Goal: Task Accomplishment & Management: Use online tool/utility

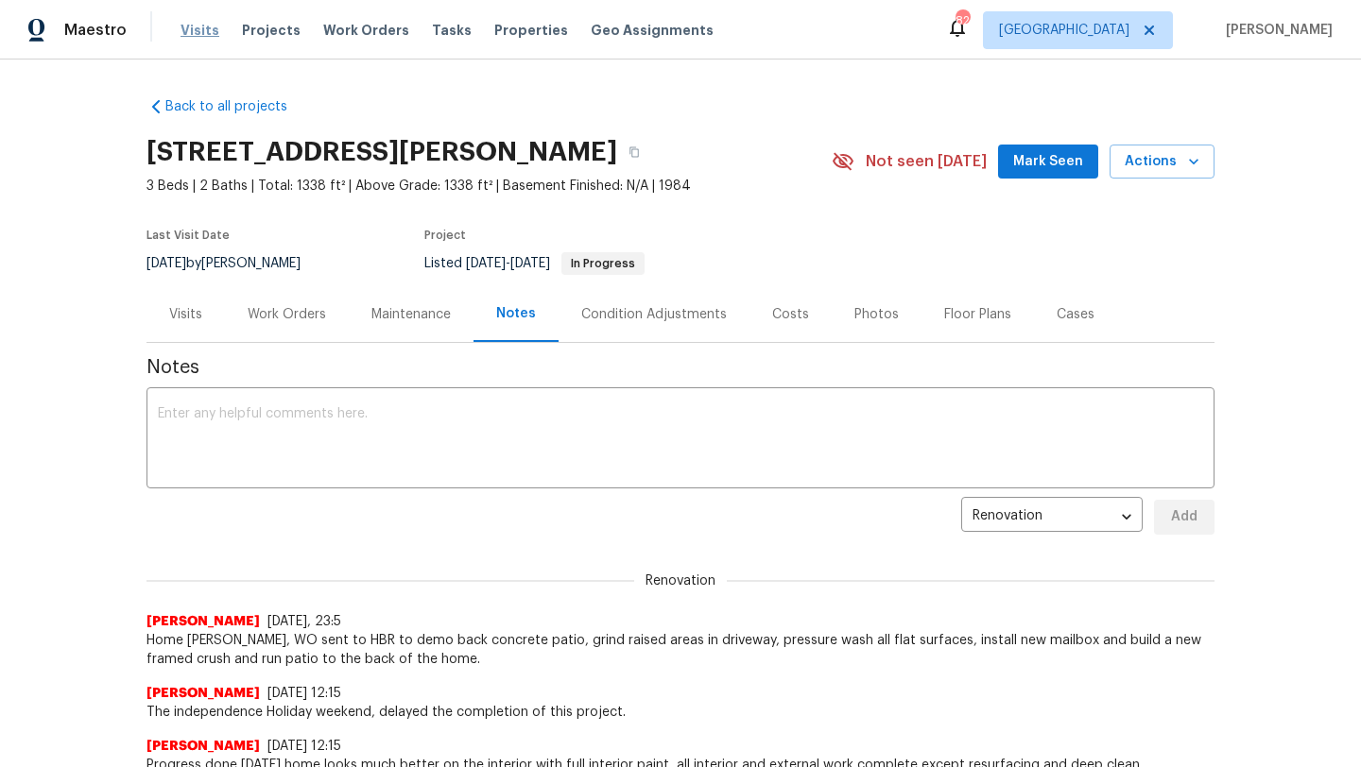
click at [195, 27] on span "Visits" at bounding box center [199, 30] width 39 height 19
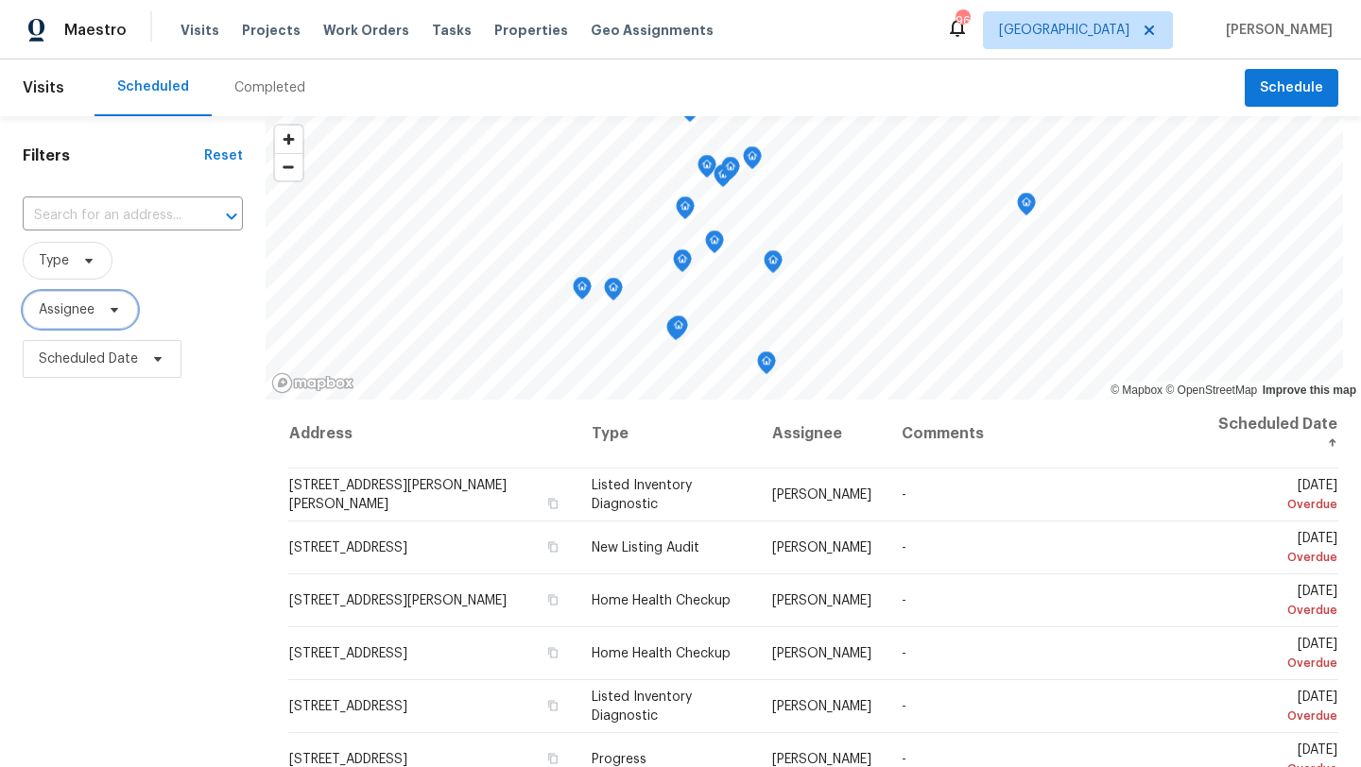
click at [115, 306] on icon at bounding box center [114, 309] width 15 height 15
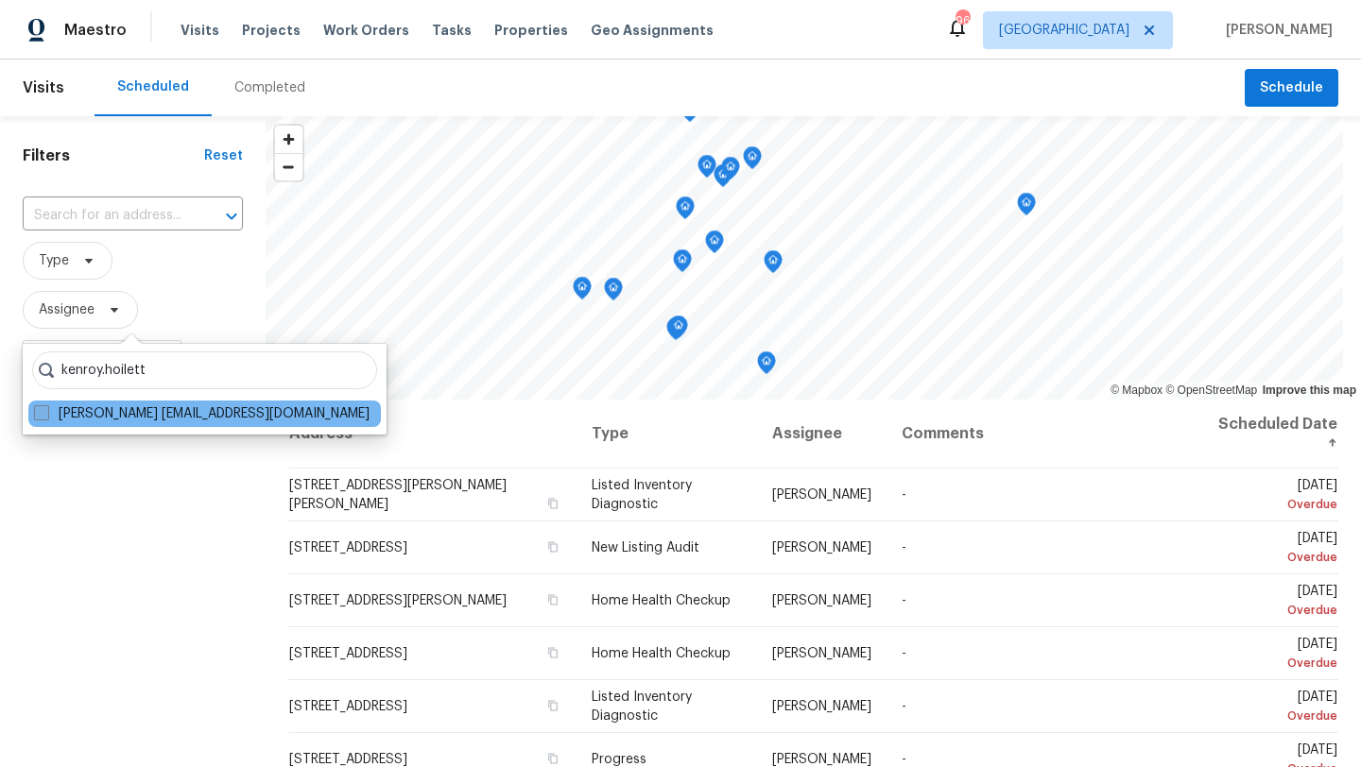
type input "kenroy.hoilett"
click at [36, 405] on span at bounding box center [41, 412] width 15 height 15
click at [36, 405] on input "Kenroy Hoilett kenroy.hoilett@opendoor.com" at bounding box center [40, 410] width 12 height 12
checkbox input "true"
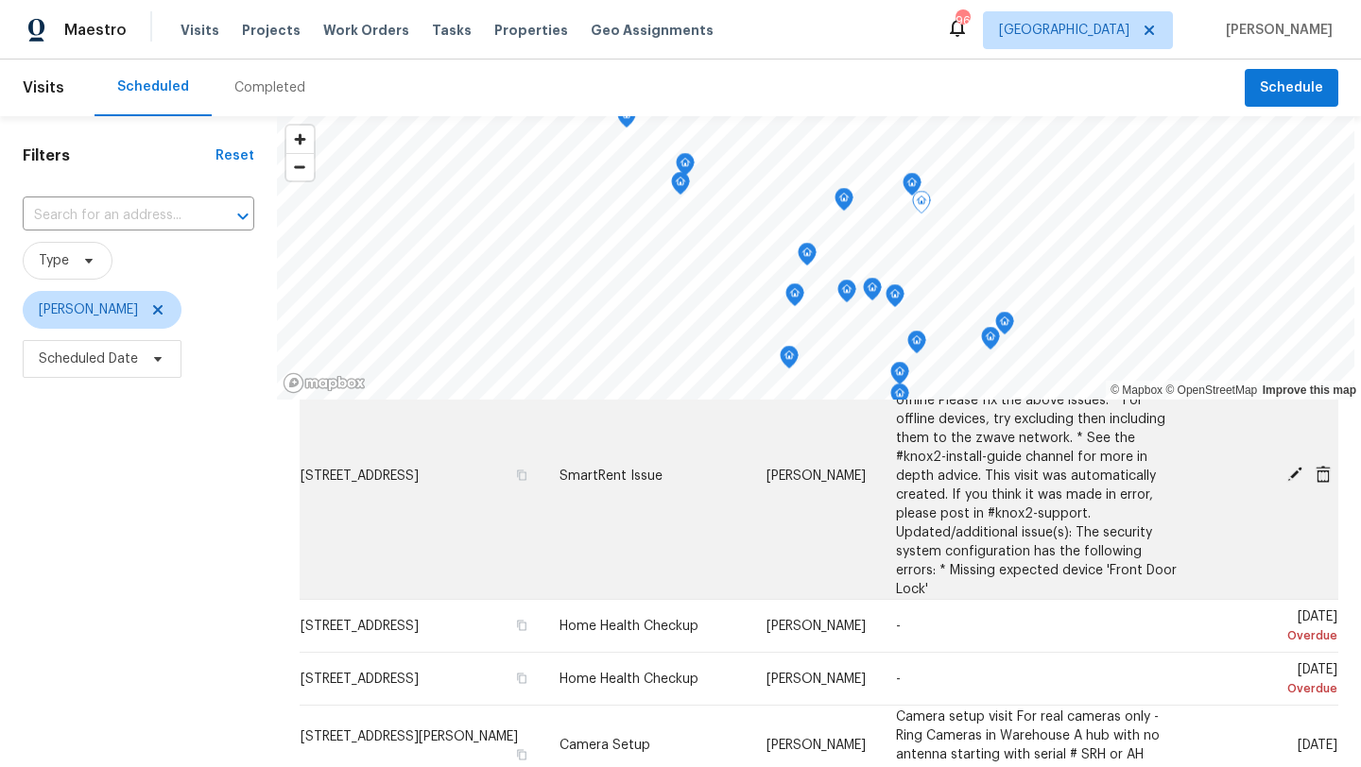
scroll to position [121, 0]
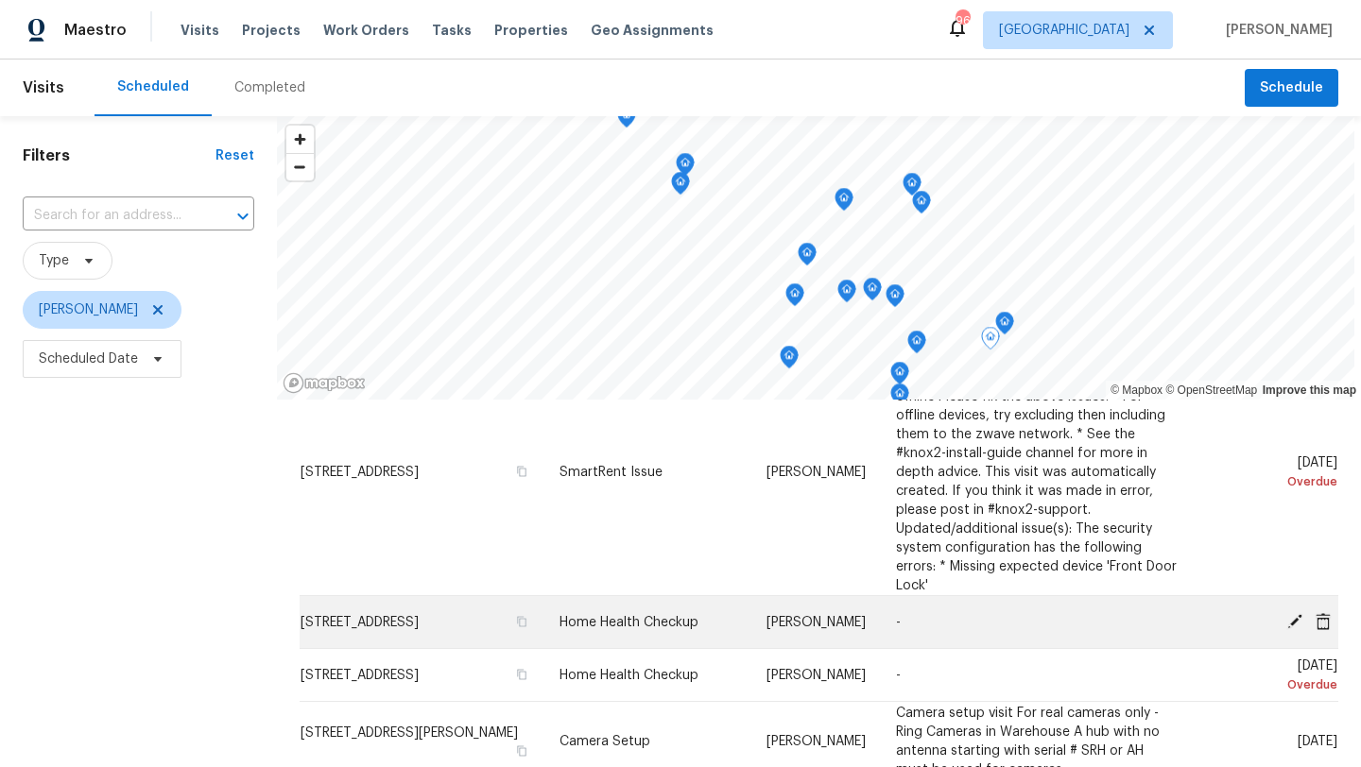
click at [1293, 613] on icon at bounding box center [1294, 620] width 15 height 15
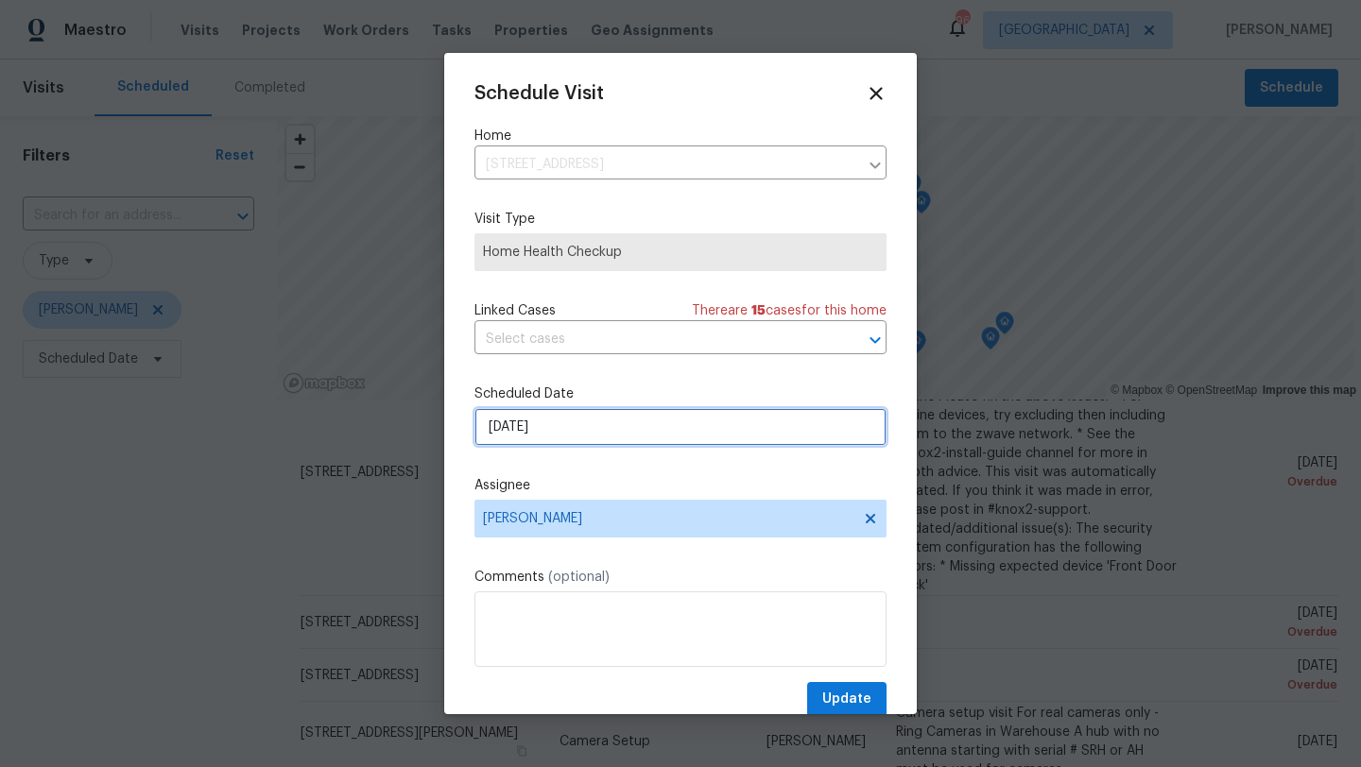
click at [623, 437] on input "[DATE]" at bounding box center [680, 427] width 412 height 38
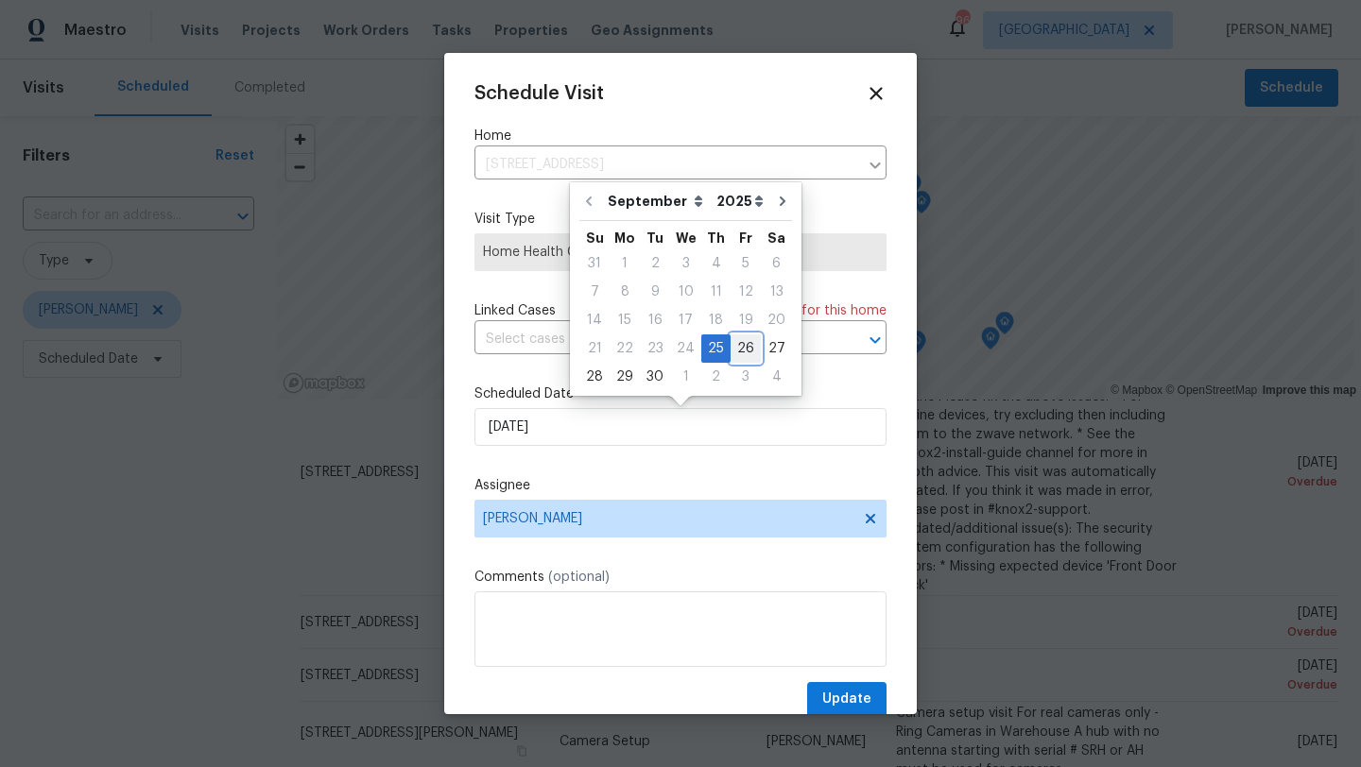
click at [741, 340] on div "26" at bounding box center [745, 348] width 30 height 26
type input "9/26/2025"
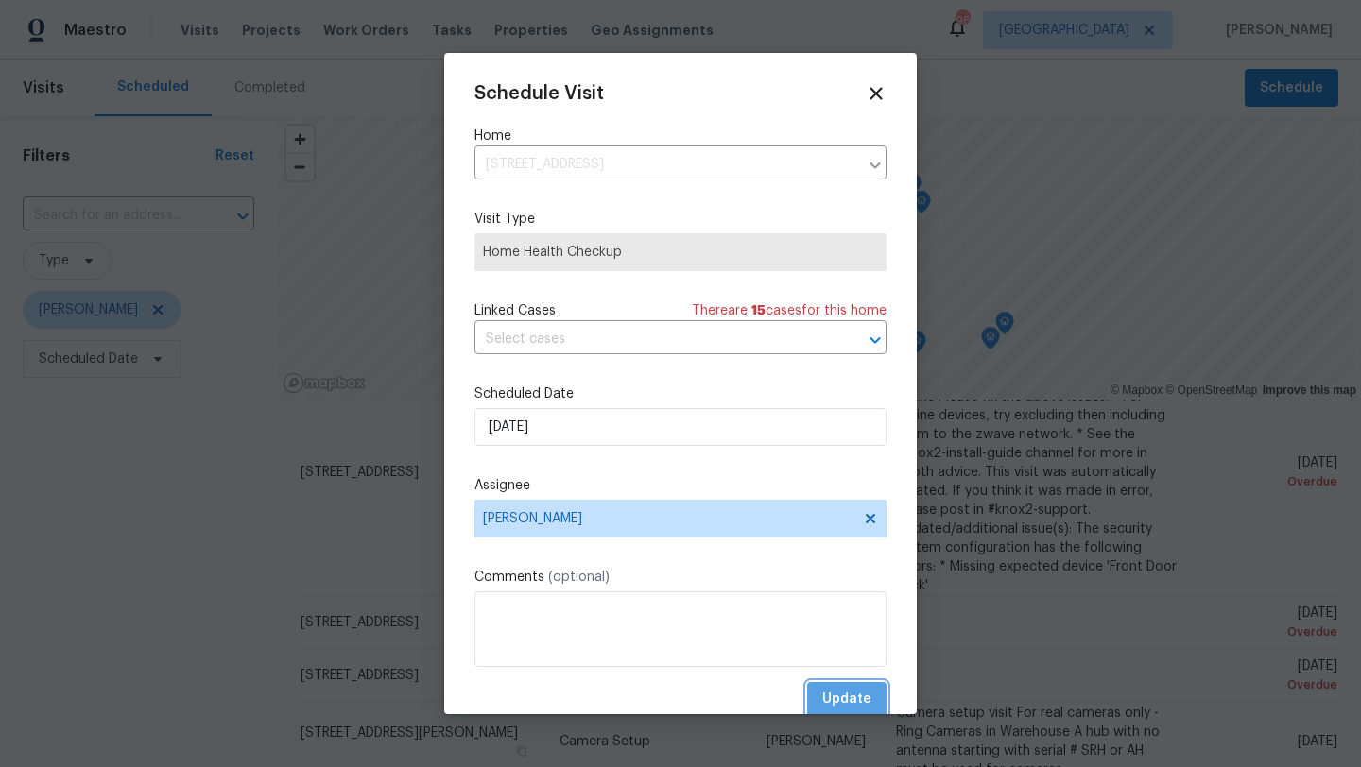
click at [852, 697] on span "Update" at bounding box center [846, 700] width 49 height 24
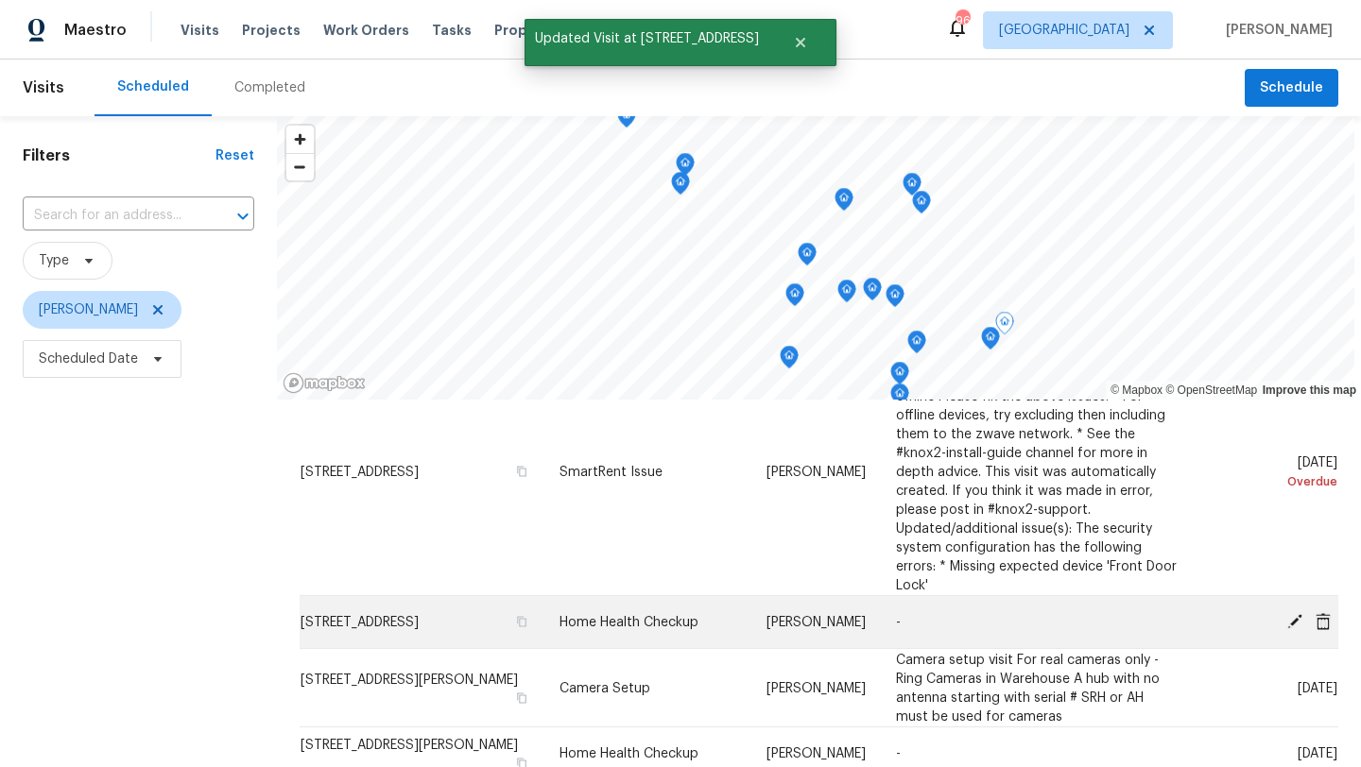
click at [1295, 613] on icon at bounding box center [1294, 620] width 15 height 15
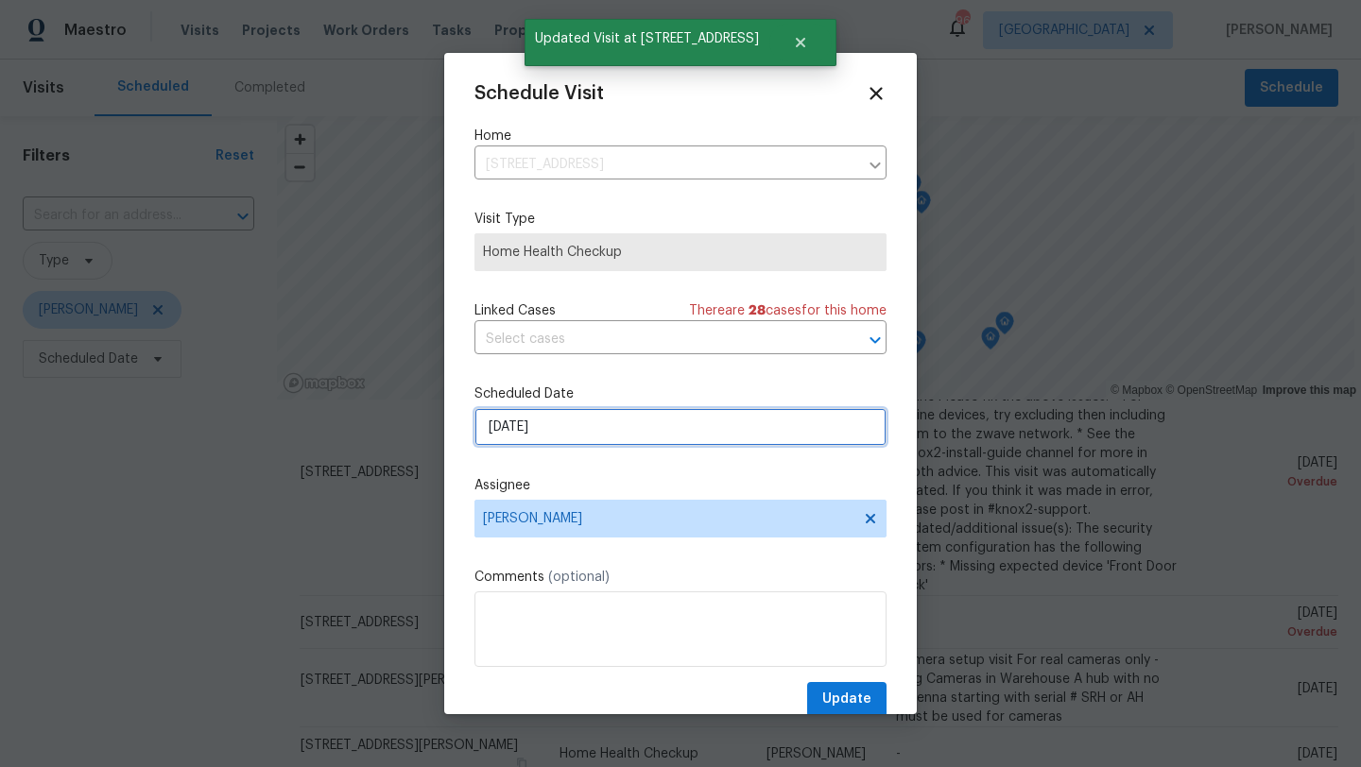
click at [679, 432] on input "[DATE]" at bounding box center [680, 427] width 412 height 38
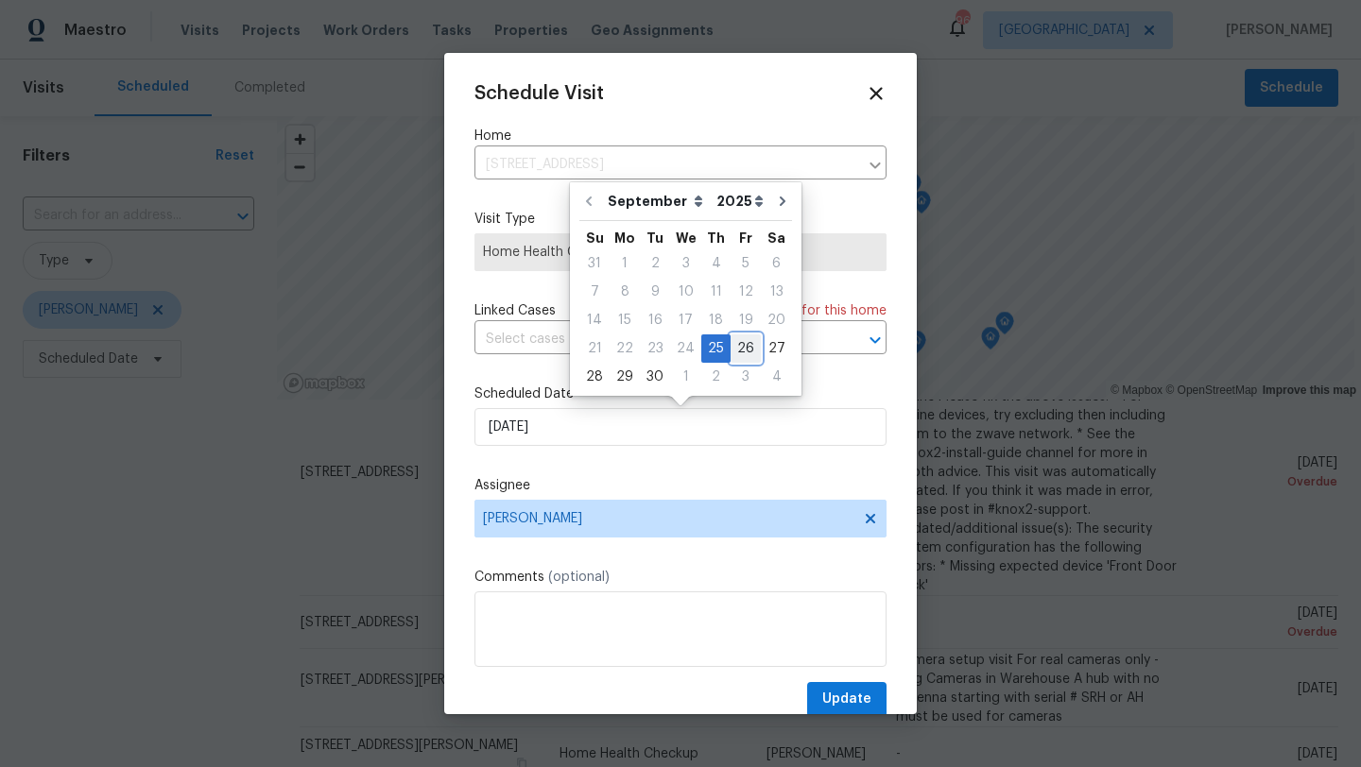
click at [733, 348] on div "26" at bounding box center [745, 348] width 30 height 26
type input "9/26/2025"
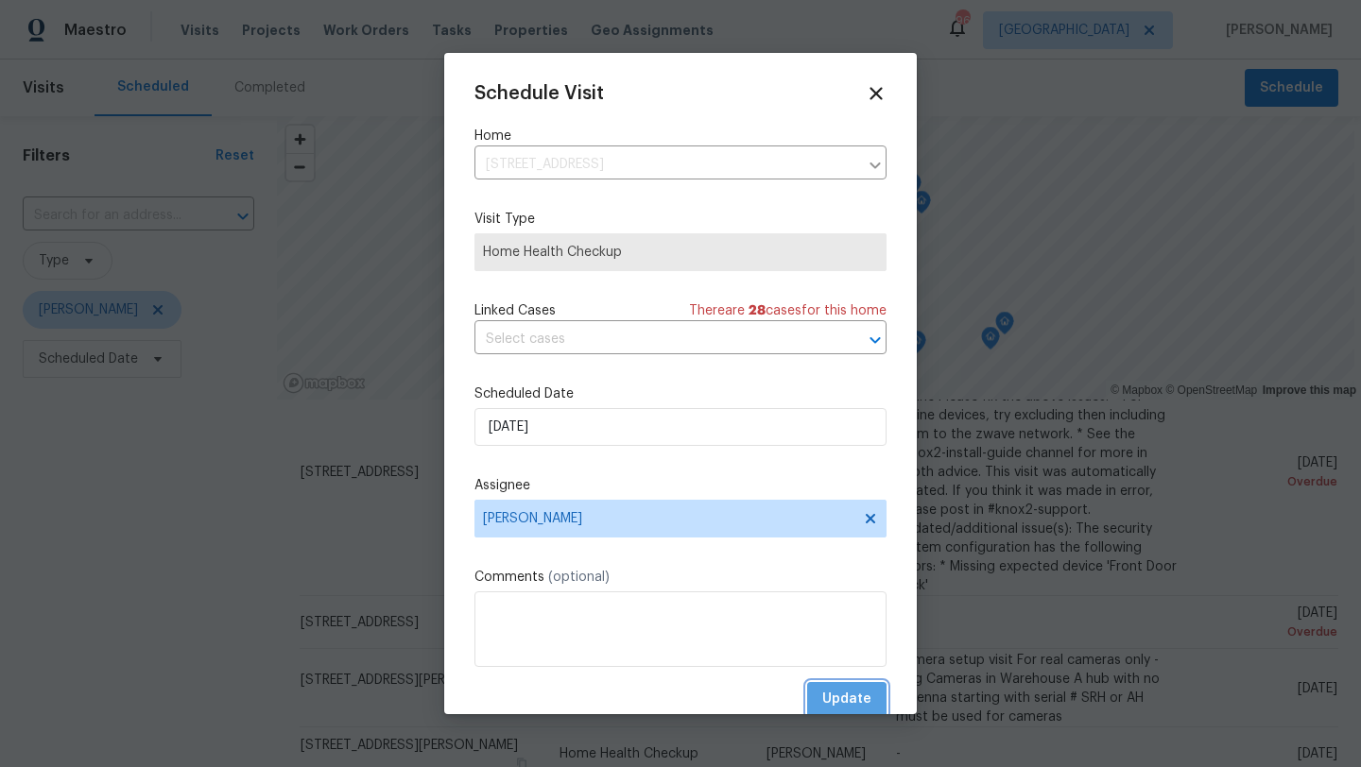
click at [835, 701] on span "Update" at bounding box center [846, 700] width 49 height 24
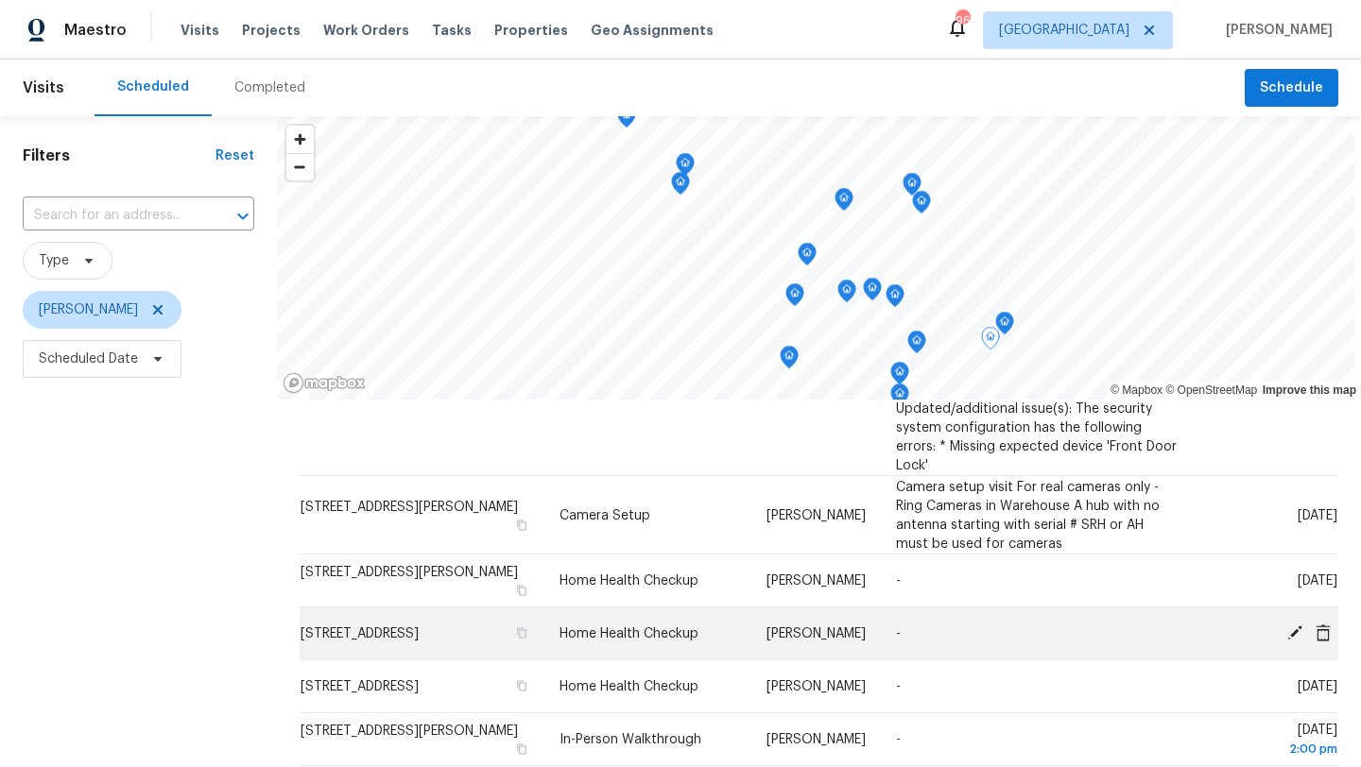
scroll to position [248, 0]
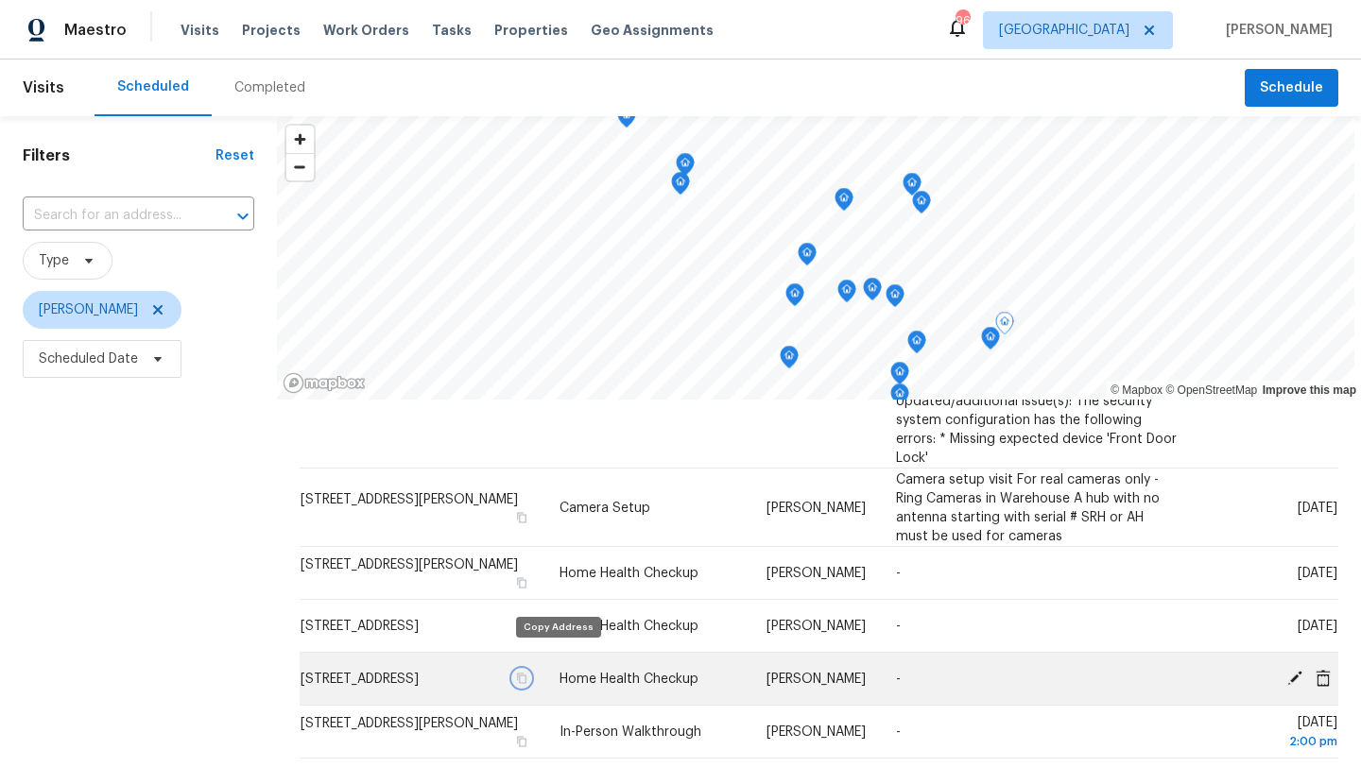
click at [526, 673] on icon "button" at bounding box center [521, 678] width 9 height 10
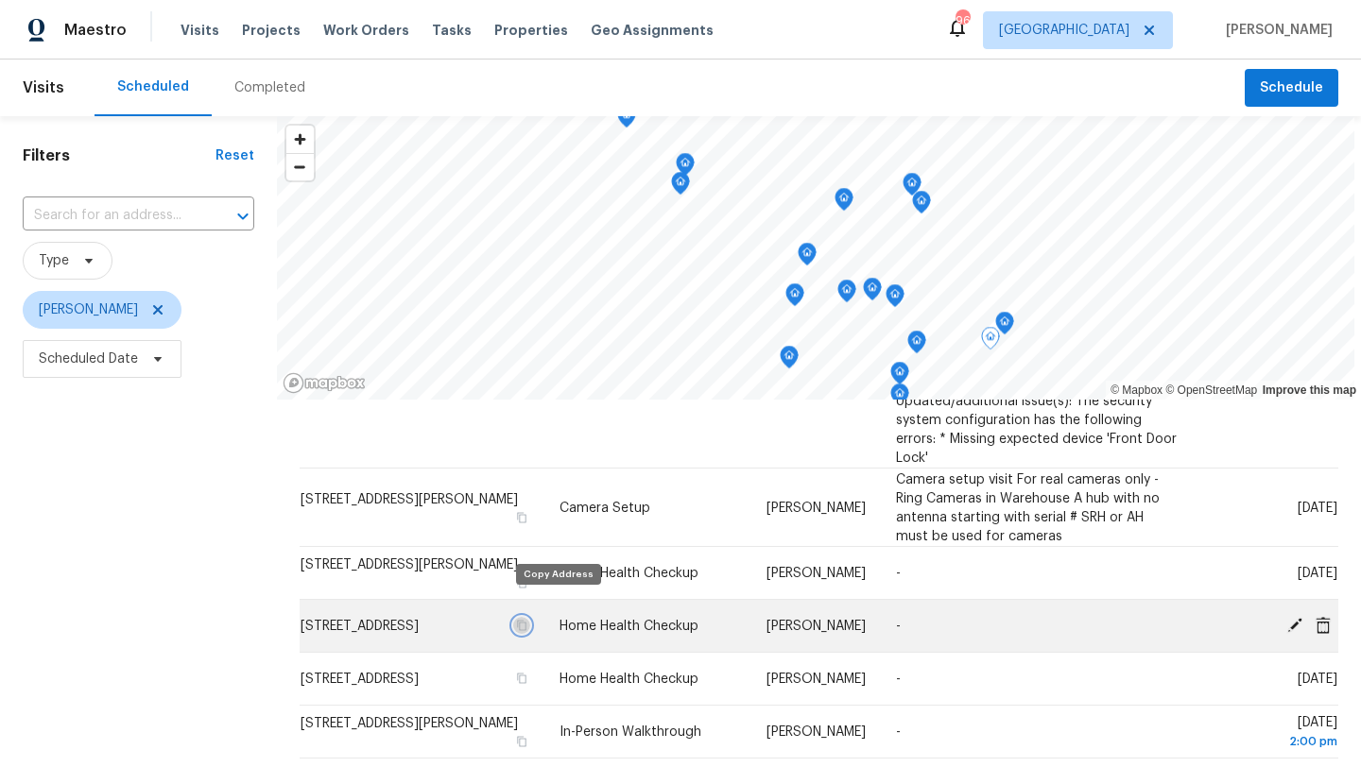
click at [526, 620] on icon "button" at bounding box center [520, 625] width 11 height 11
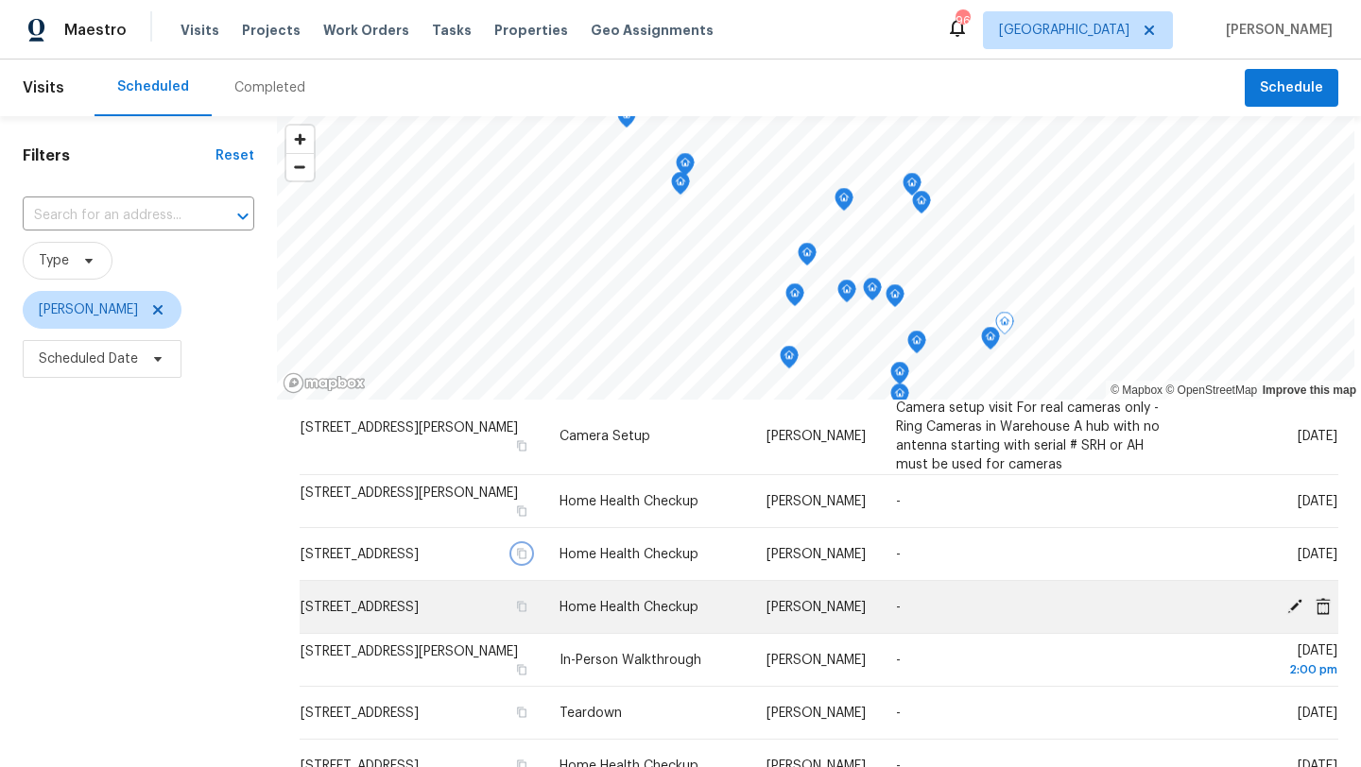
scroll to position [323, 0]
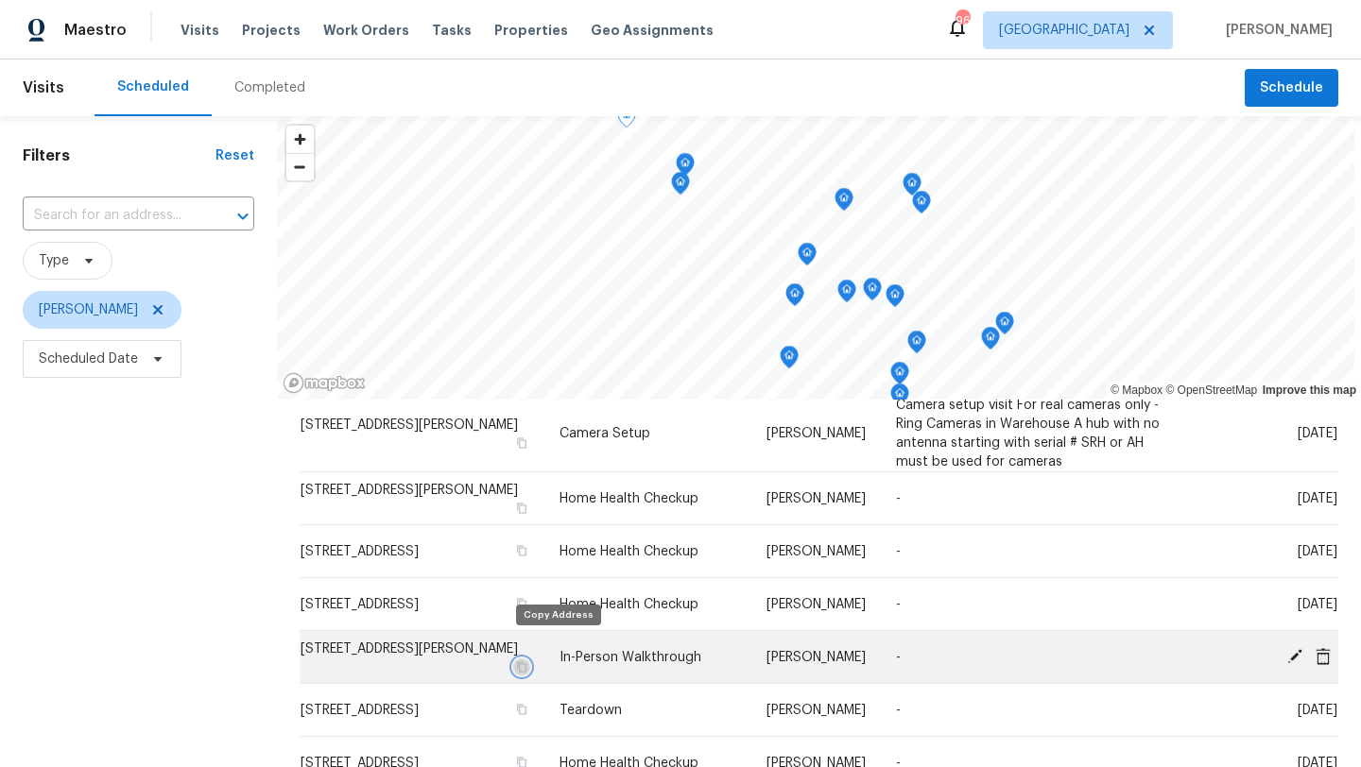
click at [526, 661] on icon "button" at bounding box center [521, 666] width 9 height 10
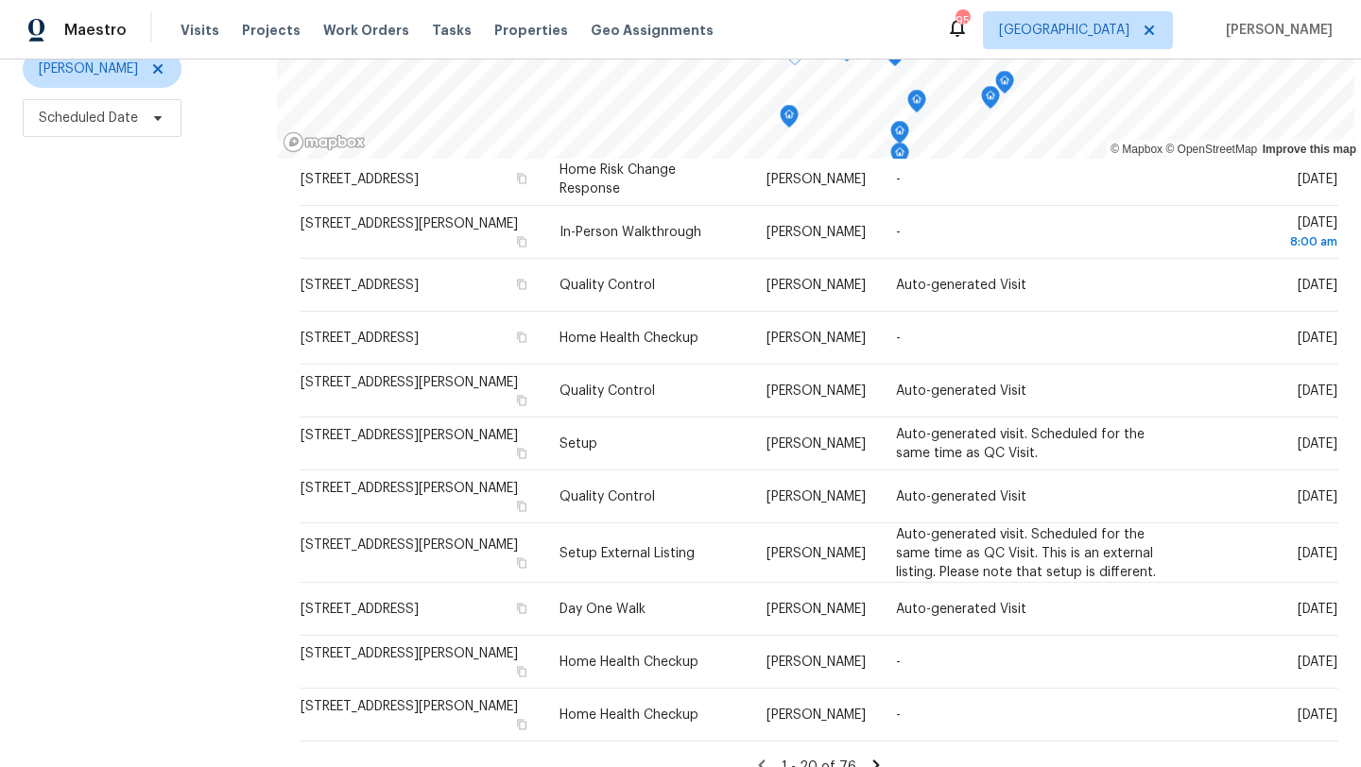
scroll to position [246, 0]
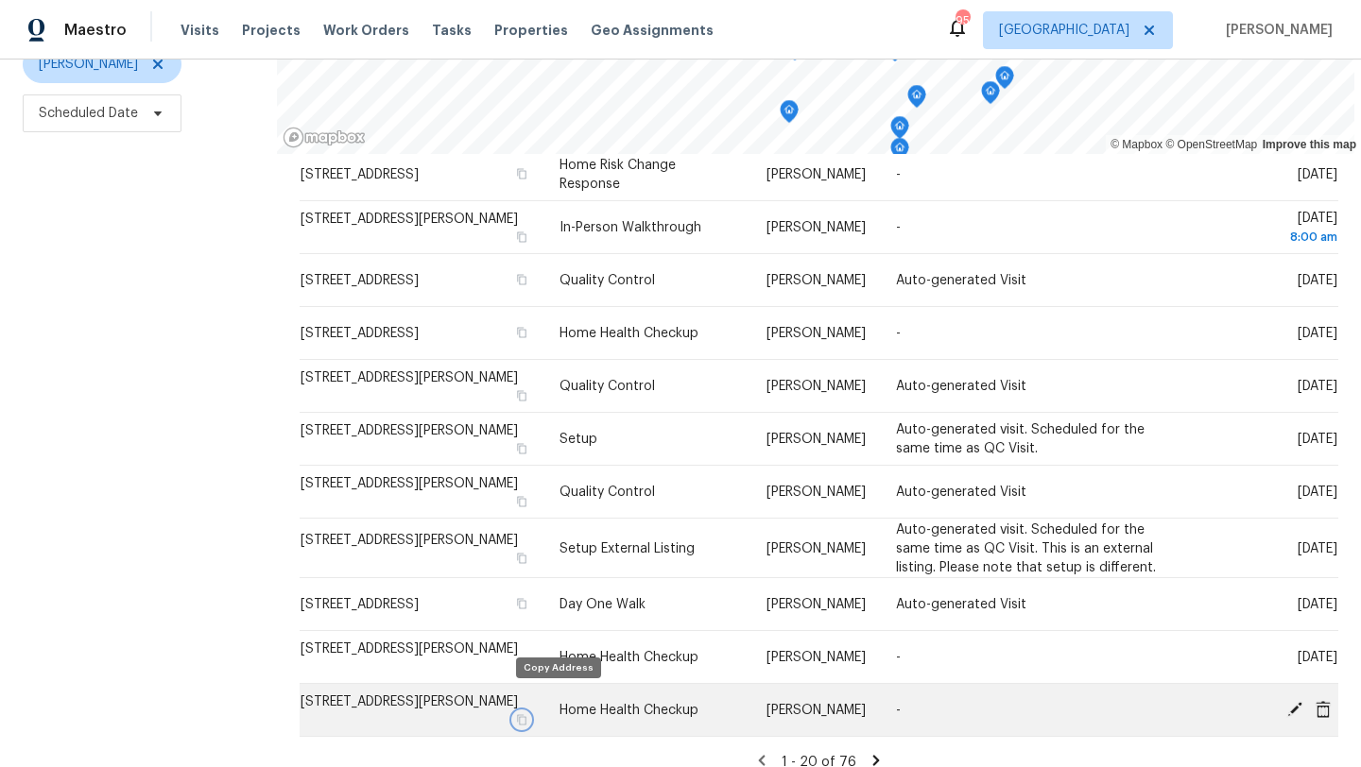
click at [526, 714] on icon "button" at bounding box center [520, 719] width 11 height 11
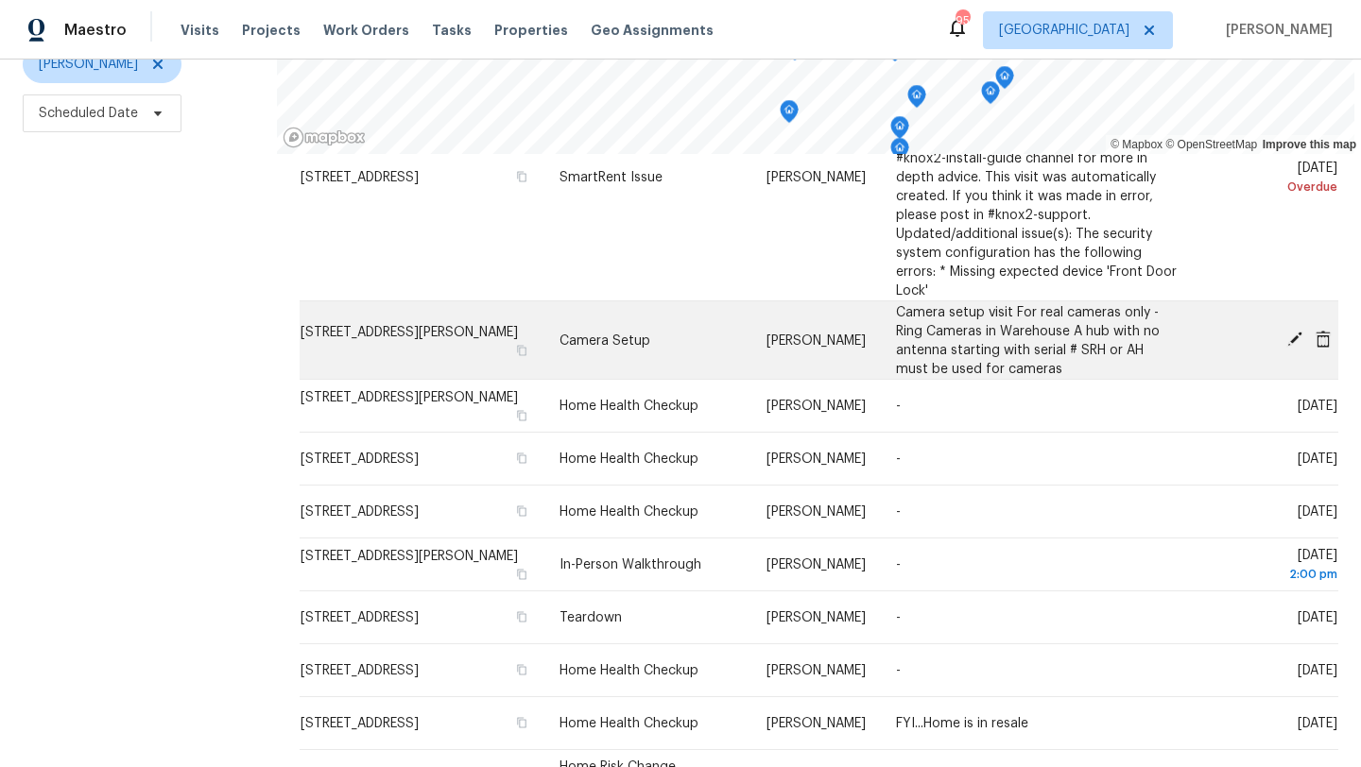
scroll to position [213, 0]
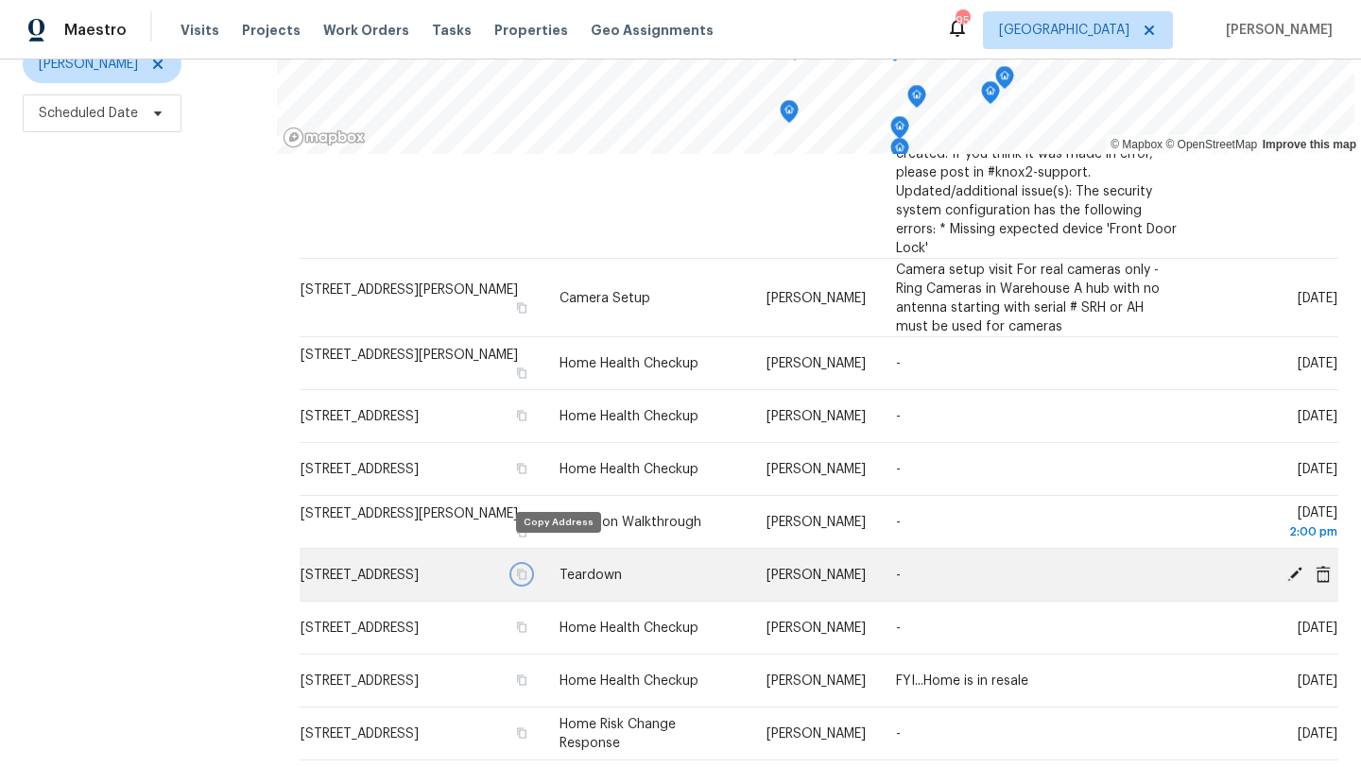
click at [526, 569] on icon "button" at bounding box center [521, 574] width 9 height 10
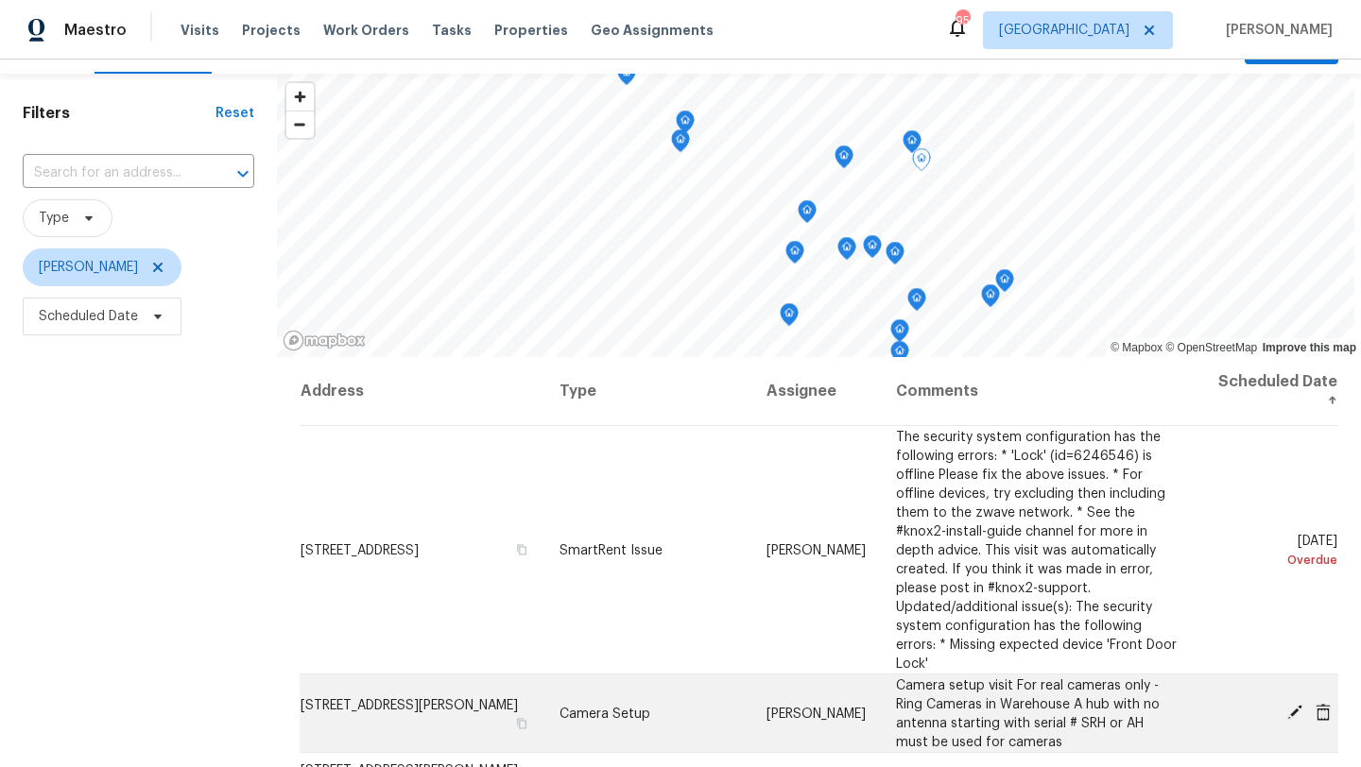
scroll to position [0, 0]
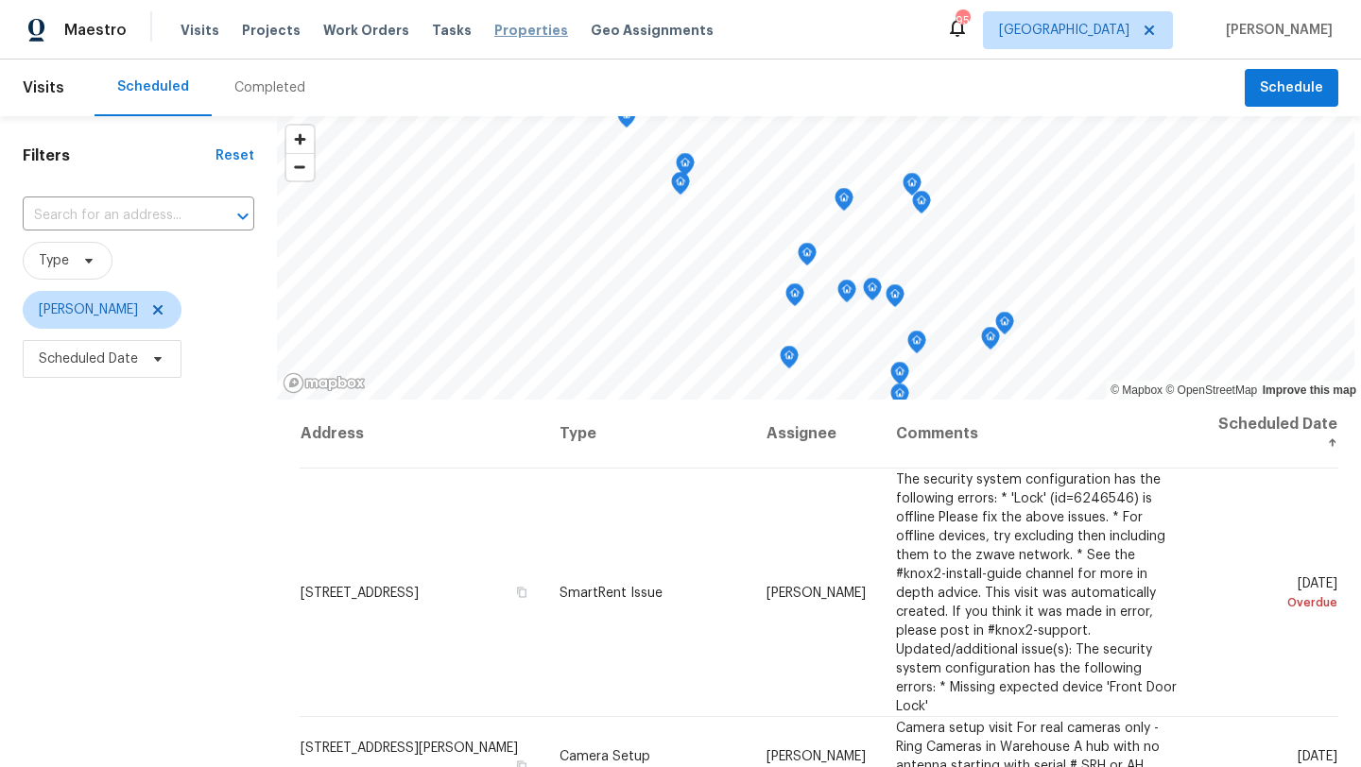
click at [508, 27] on span "Properties" at bounding box center [531, 30] width 74 height 19
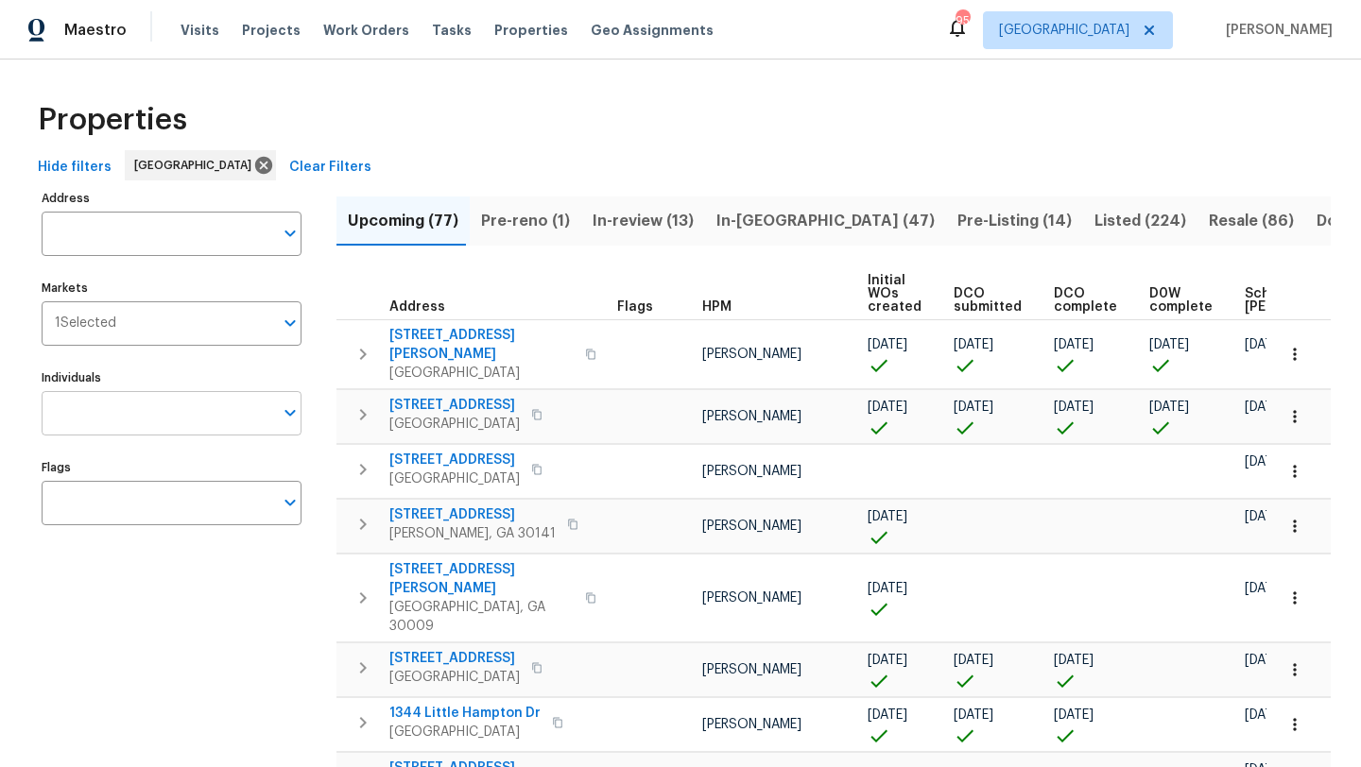
click at [188, 407] on input "Individuals" at bounding box center [157, 413] width 231 height 44
type input "kenroy"
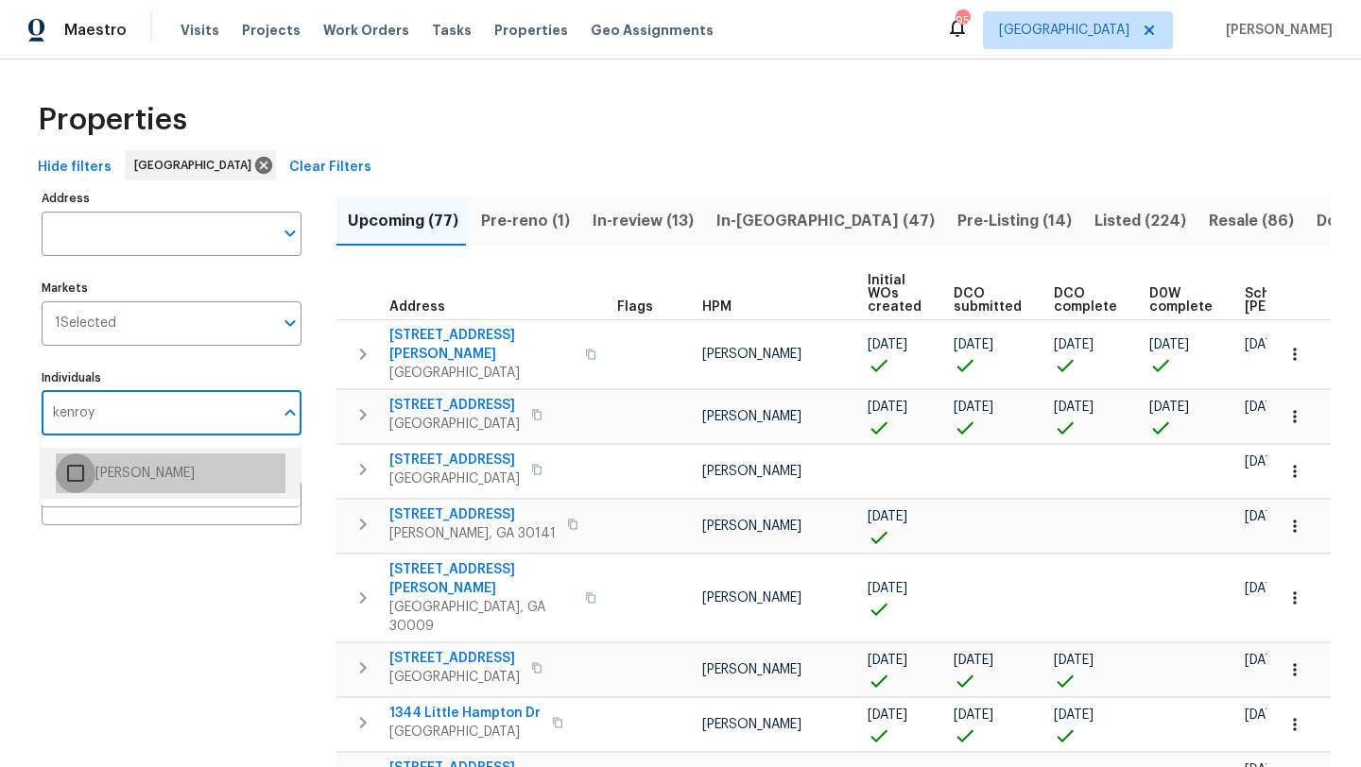
click at [76, 469] on input "checkbox" at bounding box center [76, 474] width 40 height 40
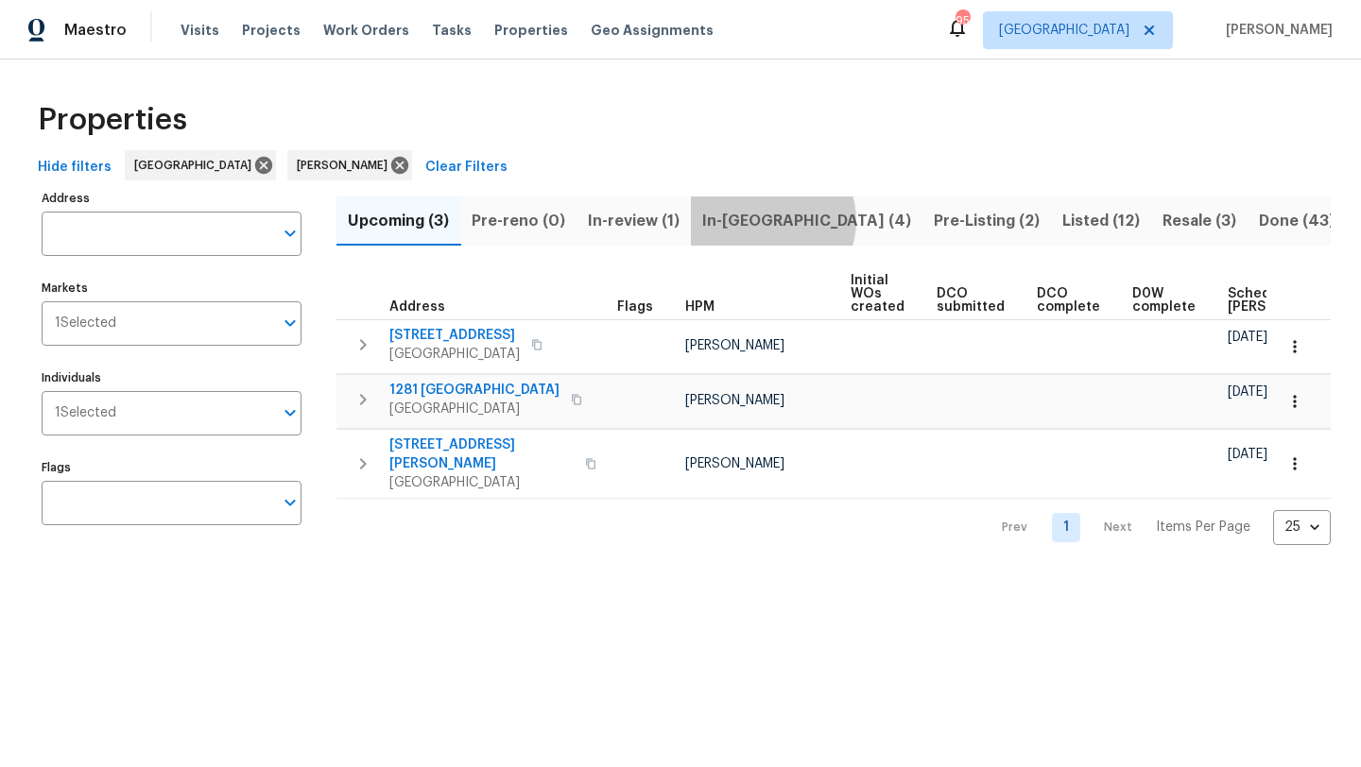
click at [769, 220] on span "In-reno (4)" at bounding box center [806, 221] width 209 height 26
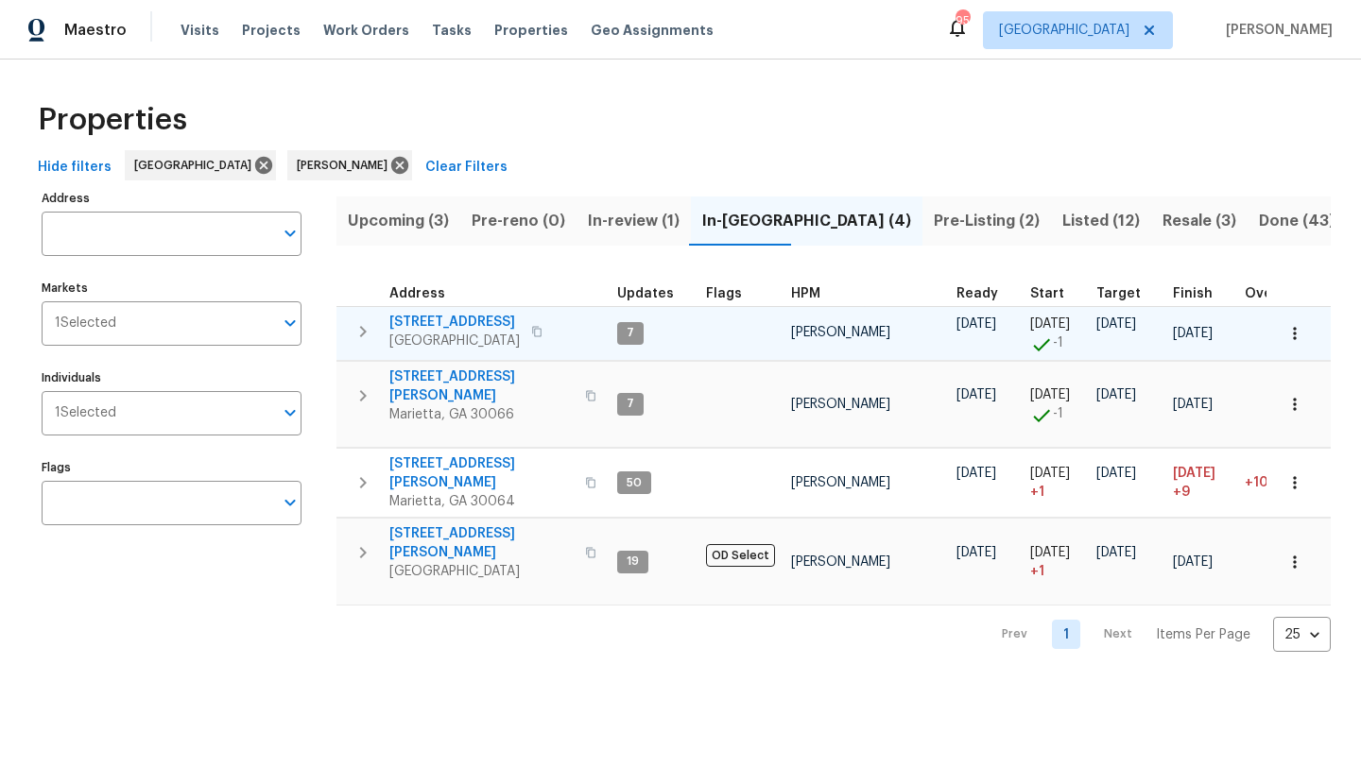
click at [462, 324] on span "503 Rendezvous Rd" at bounding box center [454, 322] width 130 height 19
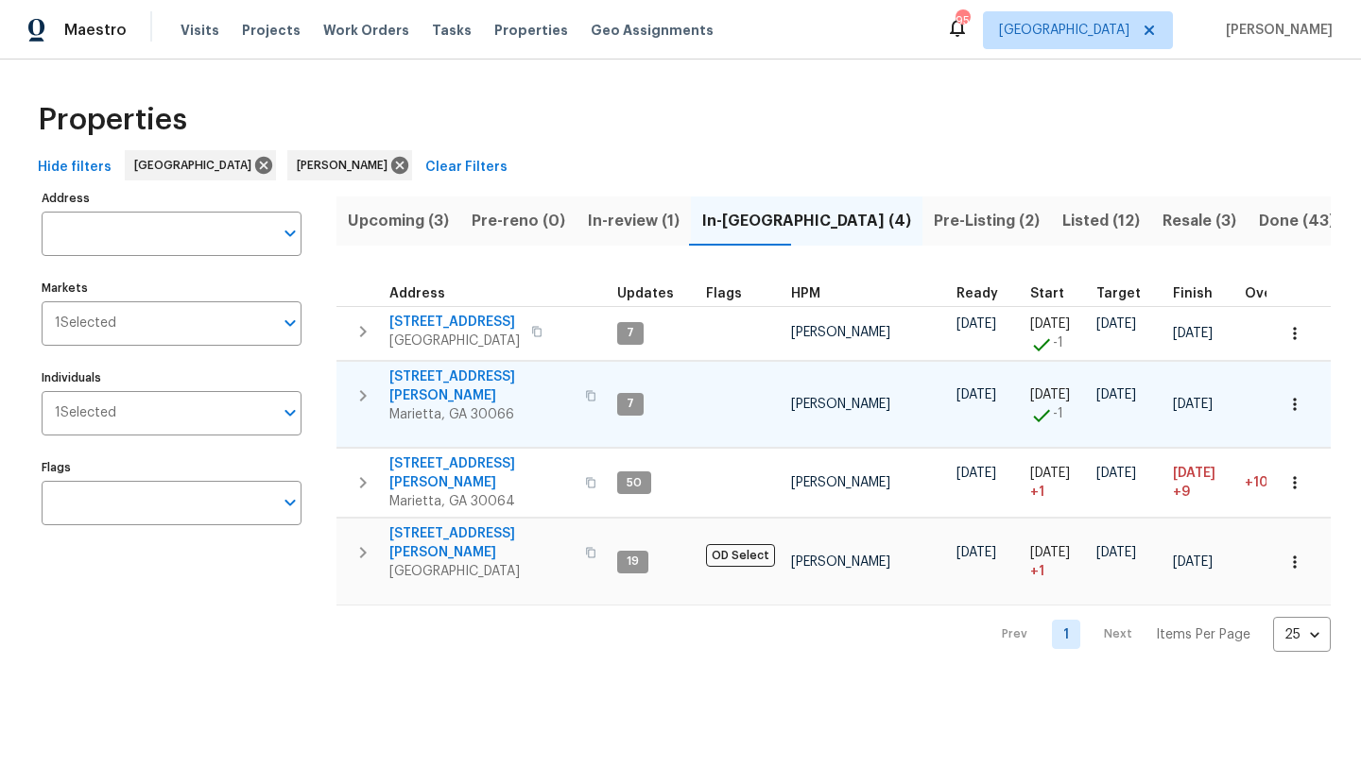
click at [482, 375] on span "4108 Christacy Way" at bounding box center [481, 387] width 184 height 38
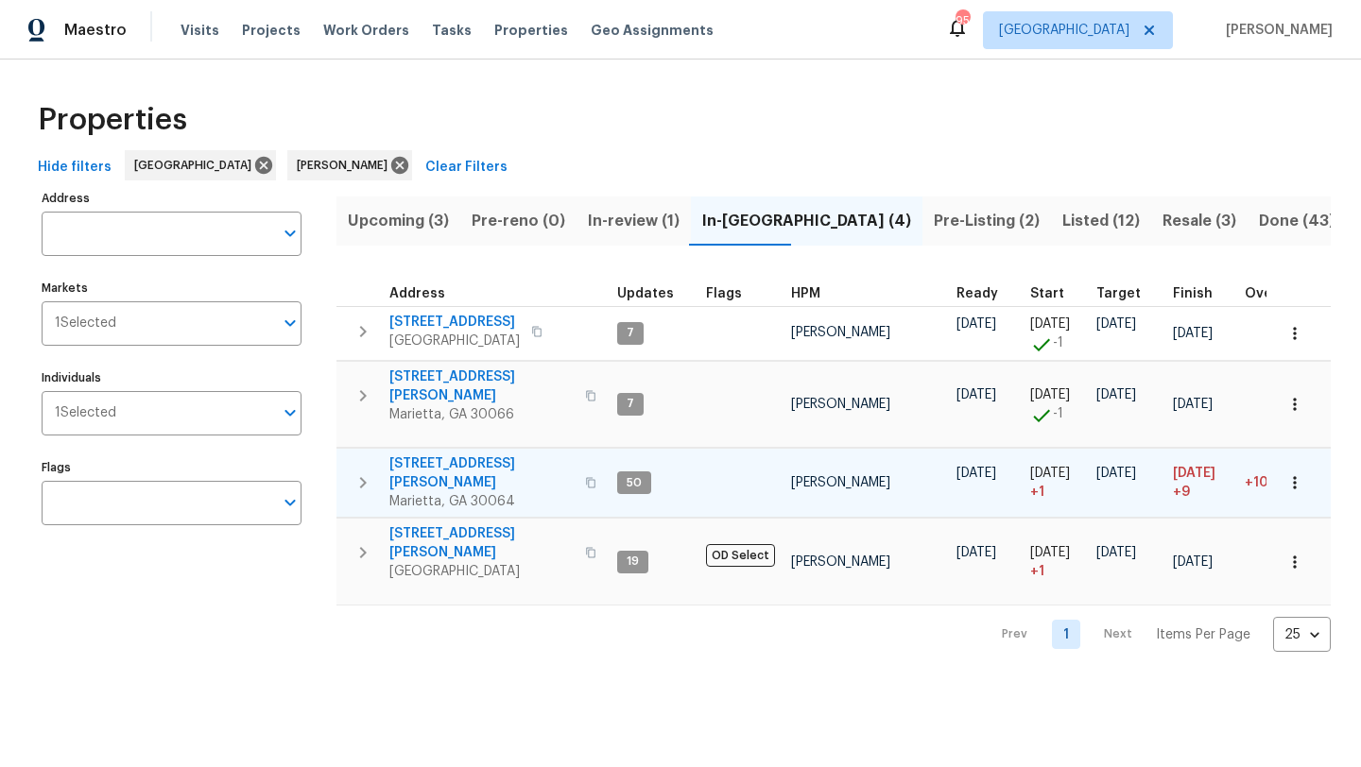
click at [454, 454] on span "3526 W Hampton Dr NW" at bounding box center [481, 473] width 184 height 38
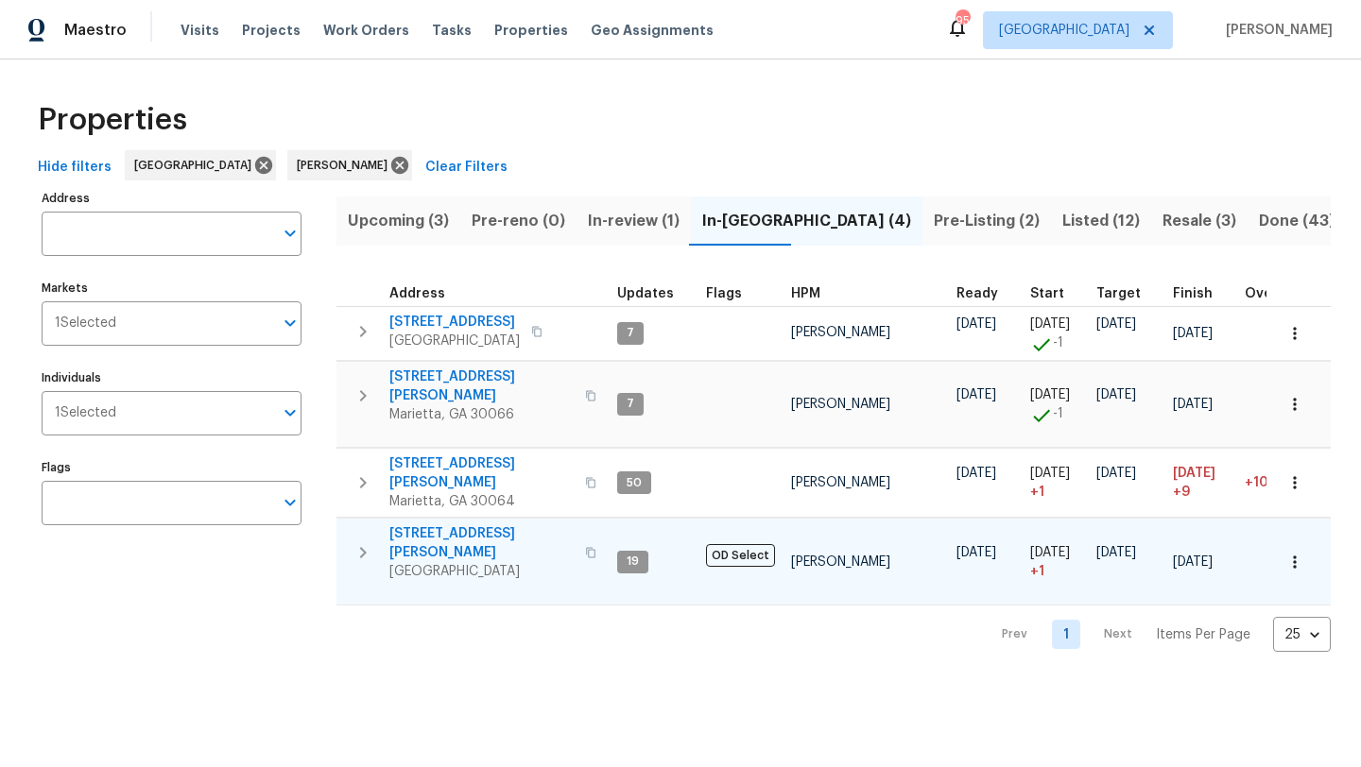
click at [421, 524] on span "314 Jackson St" at bounding box center [481, 543] width 184 height 38
click at [933, 227] on span "Pre-Listing (2)" at bounding box center [986, 221] width 106 height 26
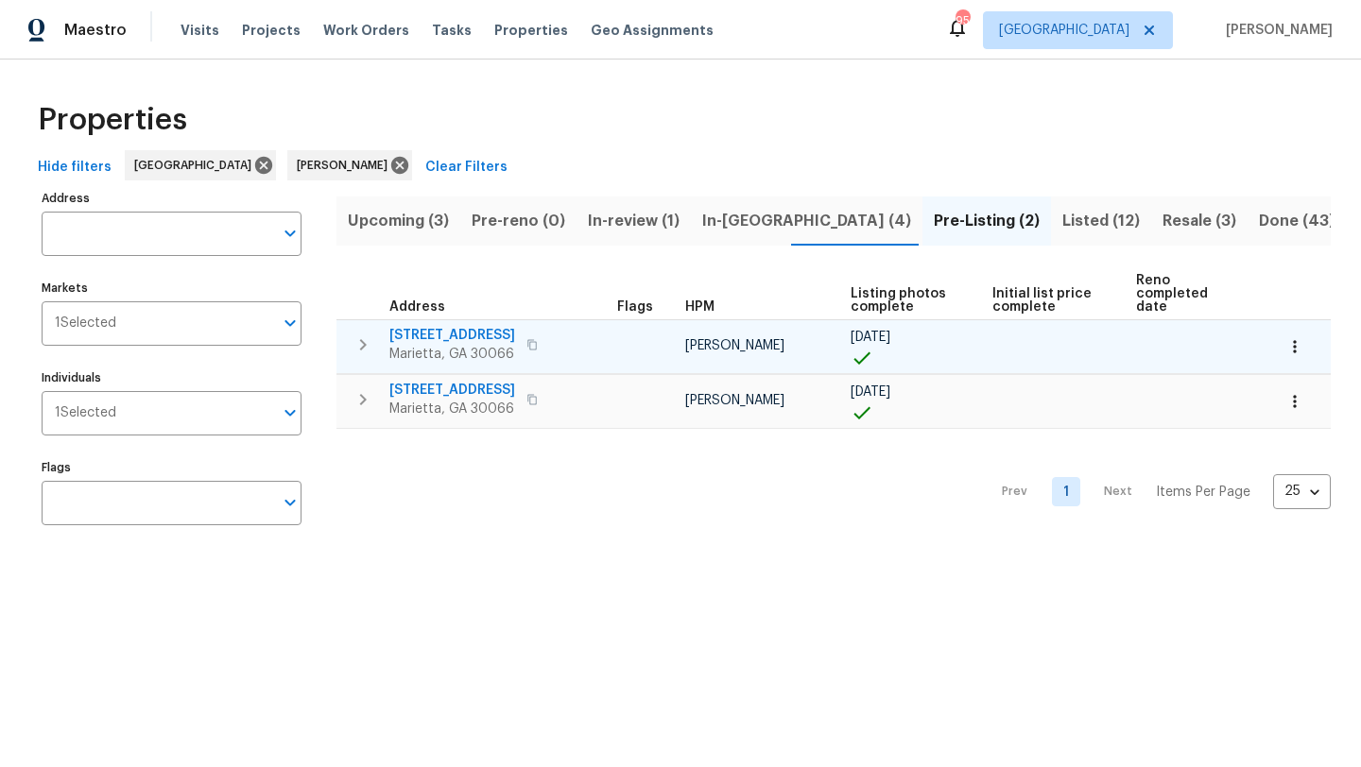
click at [478, 326] on span "180 Parkstone Way" at bounding box center [452, 335] width 126 height 19
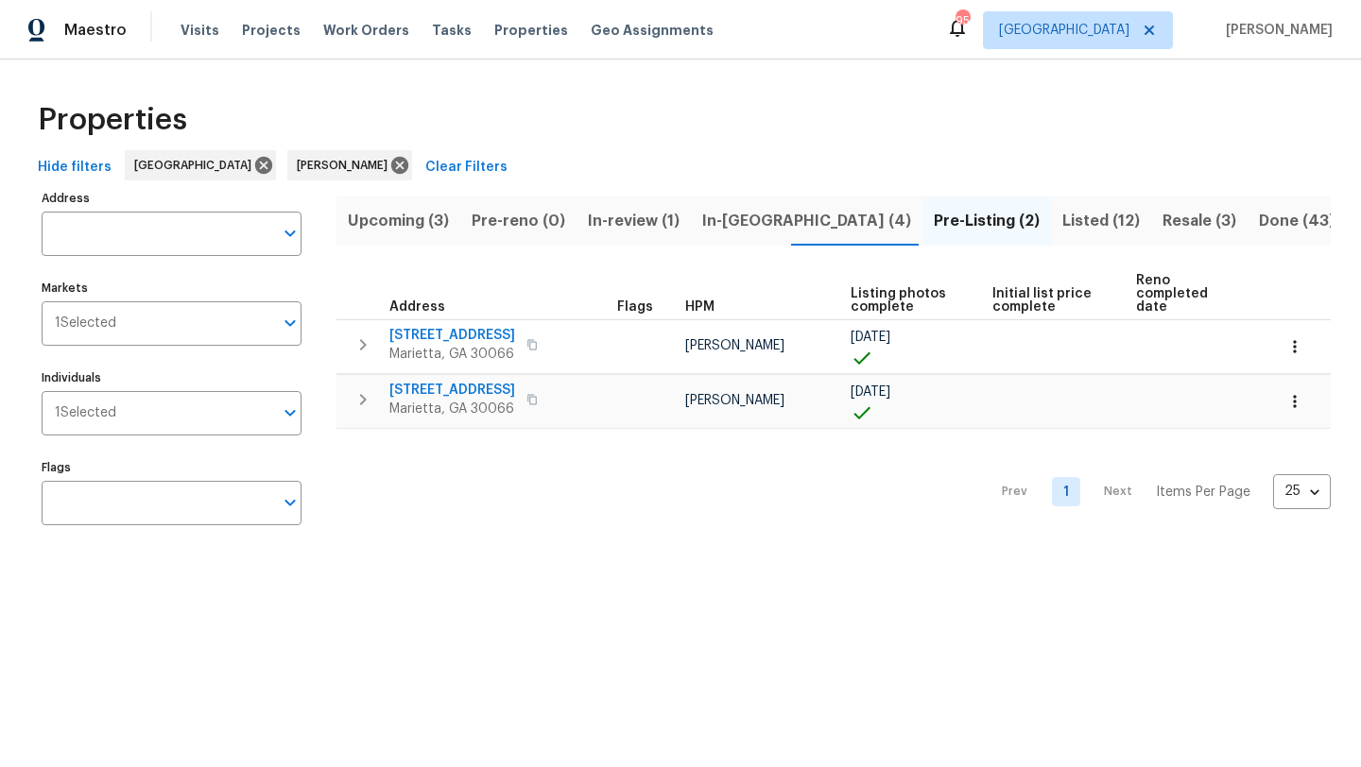
click at [1162, 219] on span "Resale (3)" at bounding box center [1199, 221] width 74 height 26
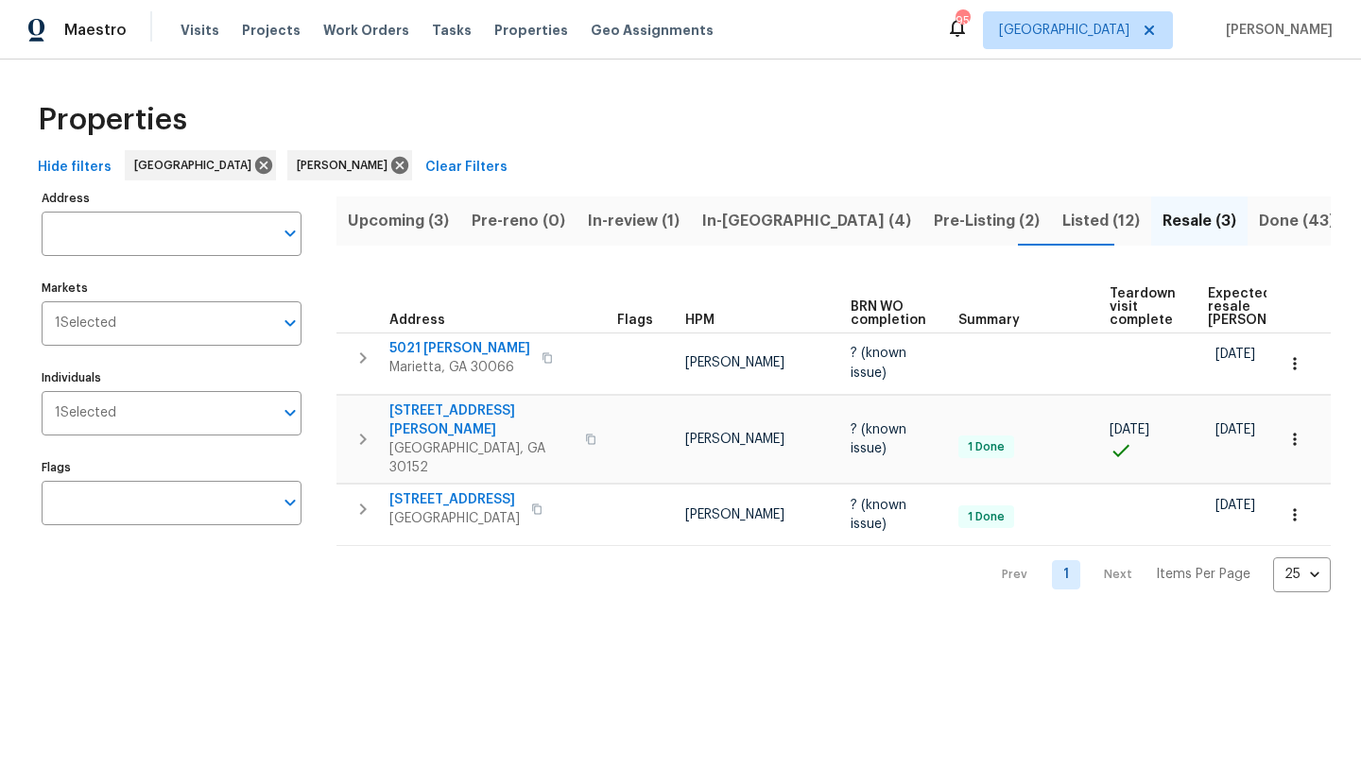
click at [497, 118] on div "Properties" at bounding box center [680, 120] width 1300 height 60
click at [1062, 220] on span "Listed (12)" at bounding box center [1100, 221] width 77 height 26
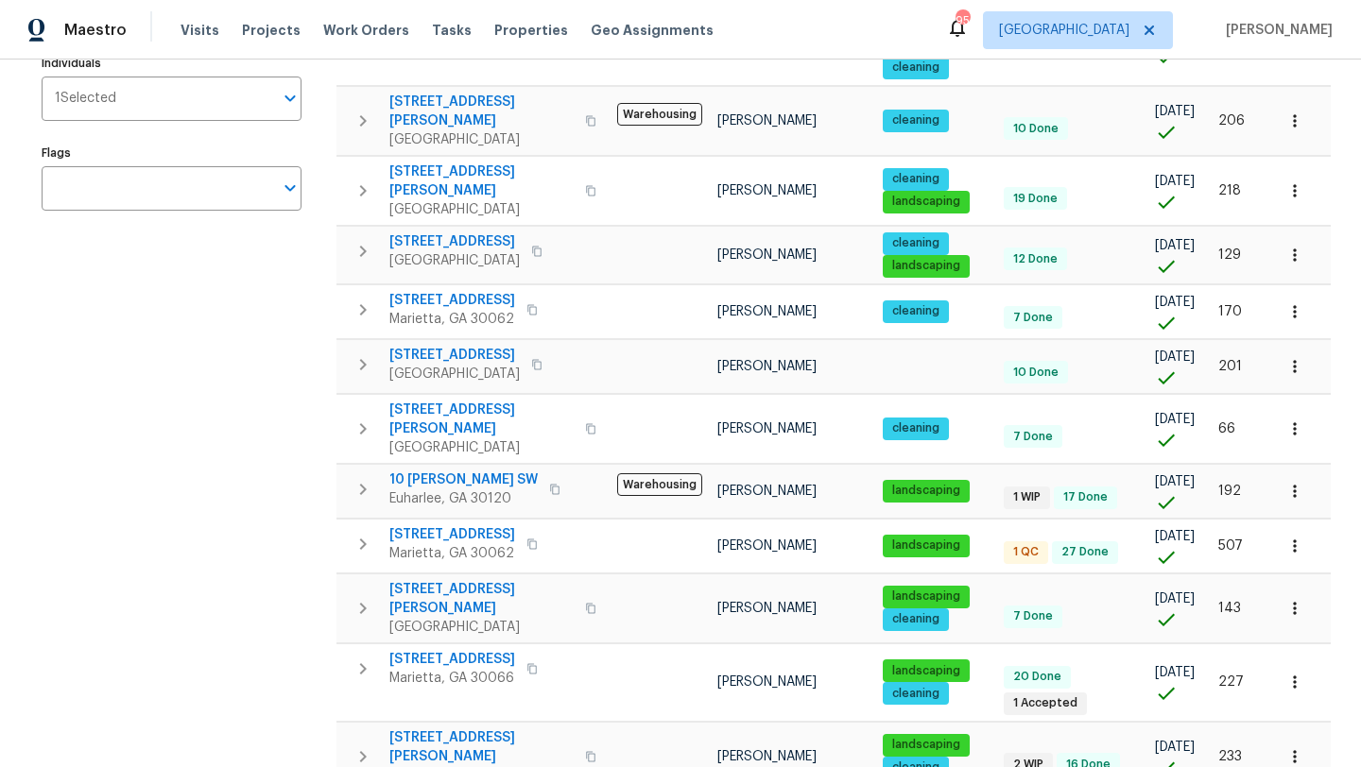
scroll to position [351, 0]
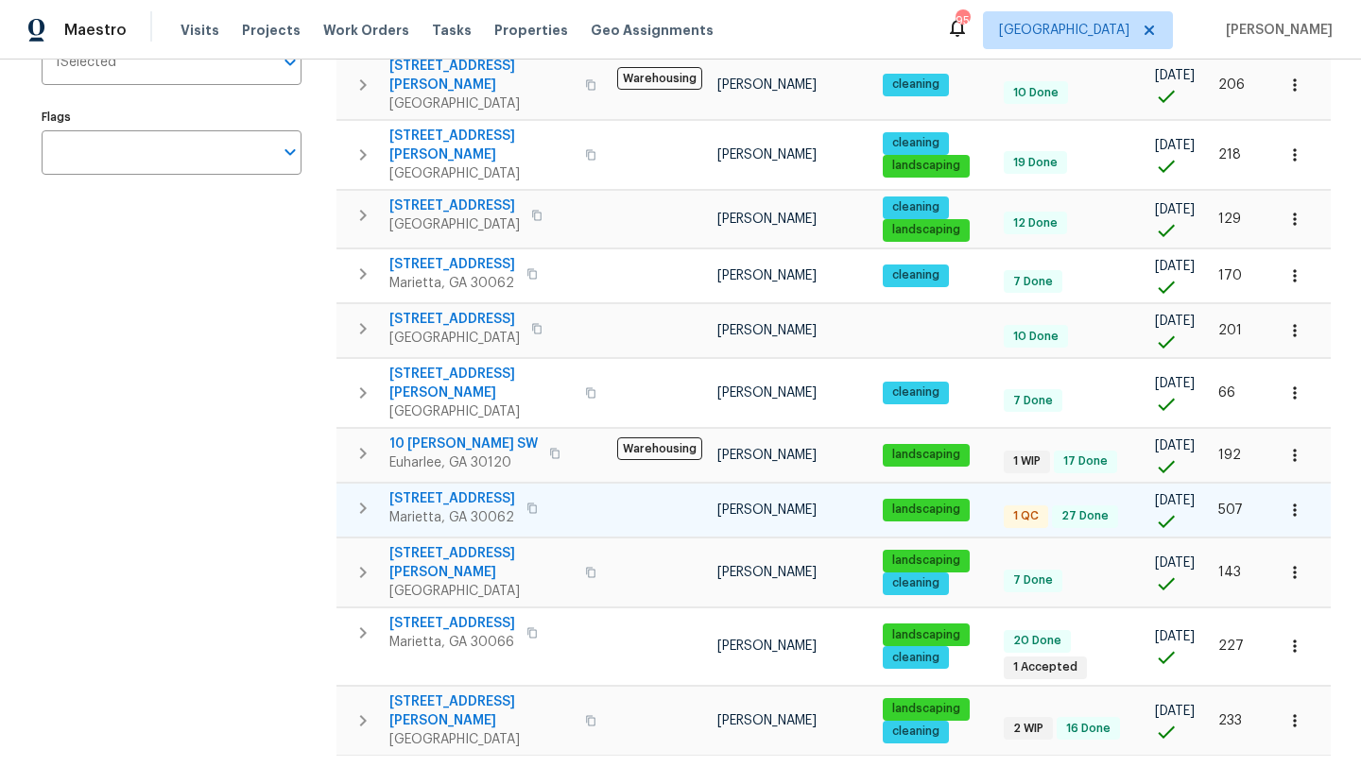
click at [471, 489] on span "[STREET_ADDRESS]" at bounding box center [452, 498] width 126 height 19
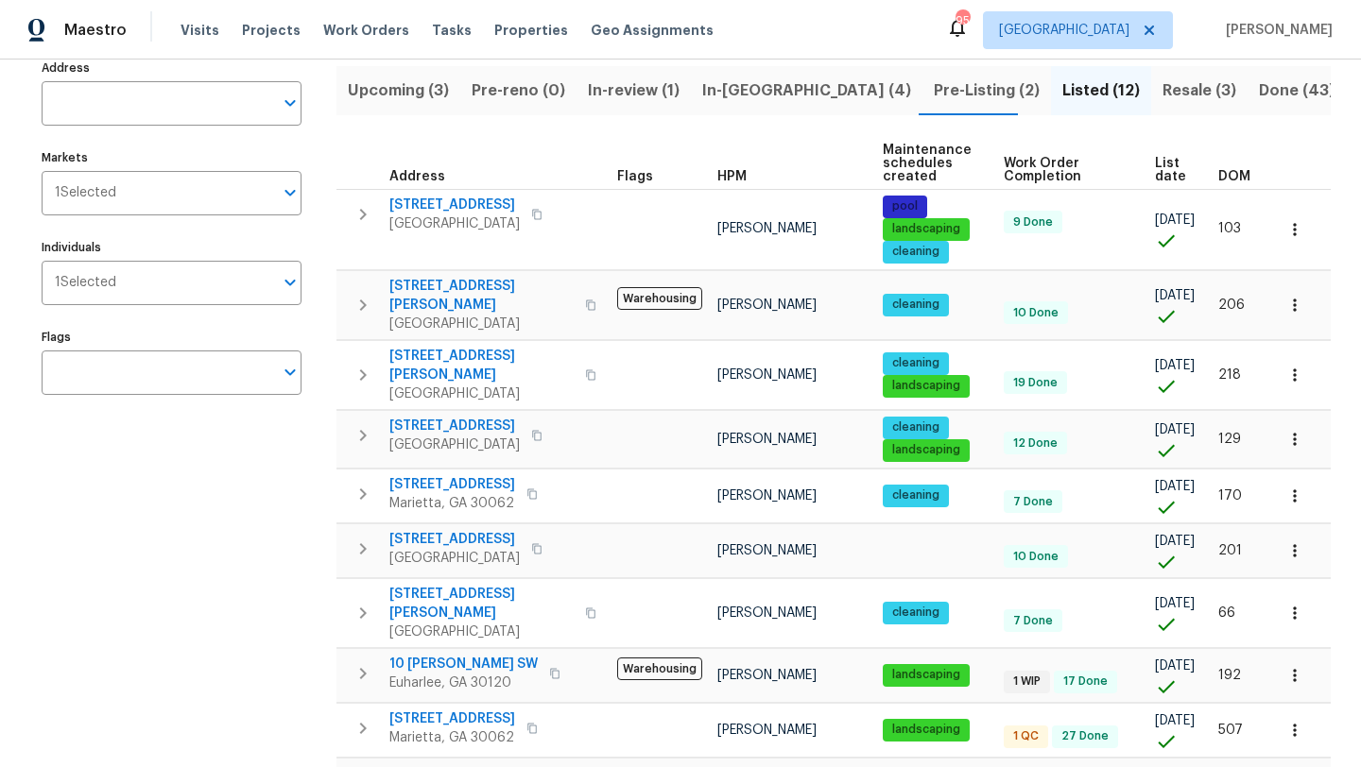
scroll to position [118, 0]
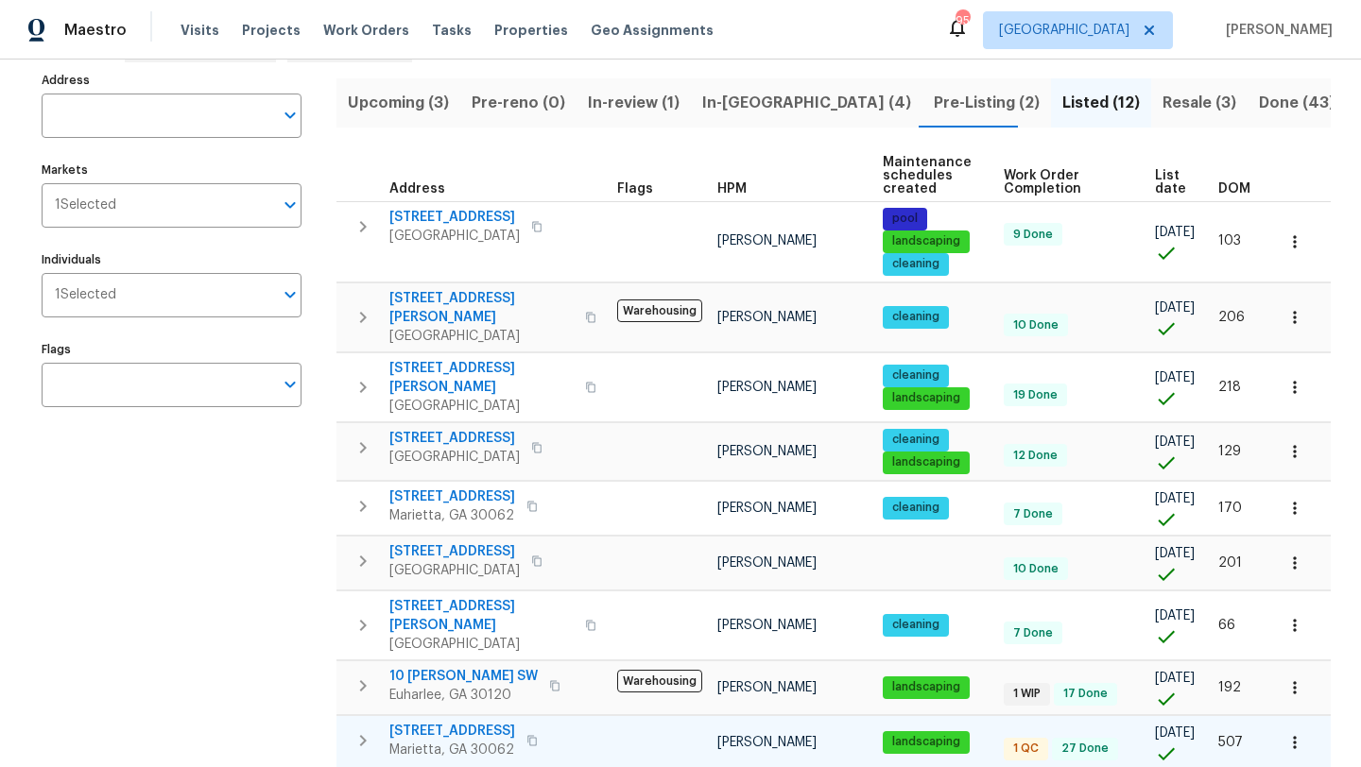
click at [462, 722] on span "[STREET_ADDRESS]" at bounding box center [452, 731] width 126 height 19
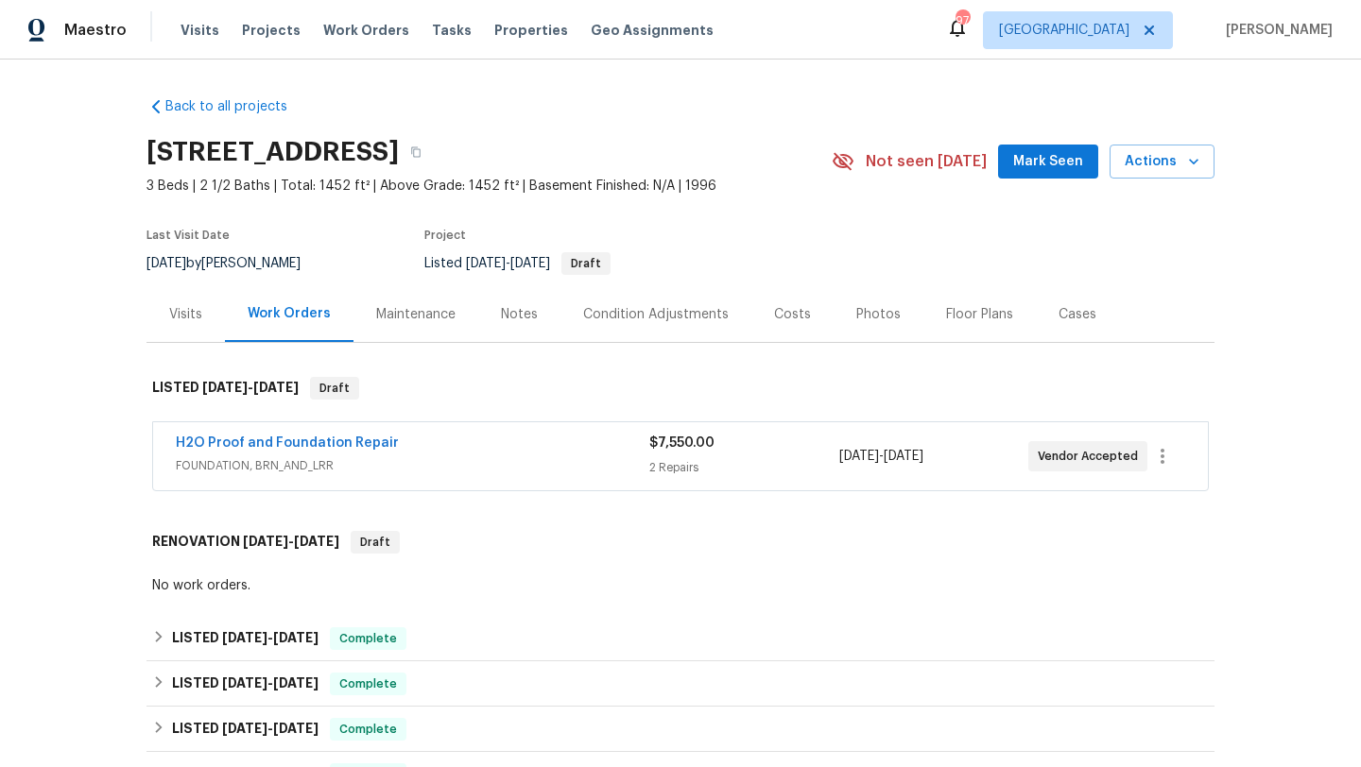
click at [1031, 174] on button "Mark Seen" at bounding box center [1048, 162] width 100 height 35
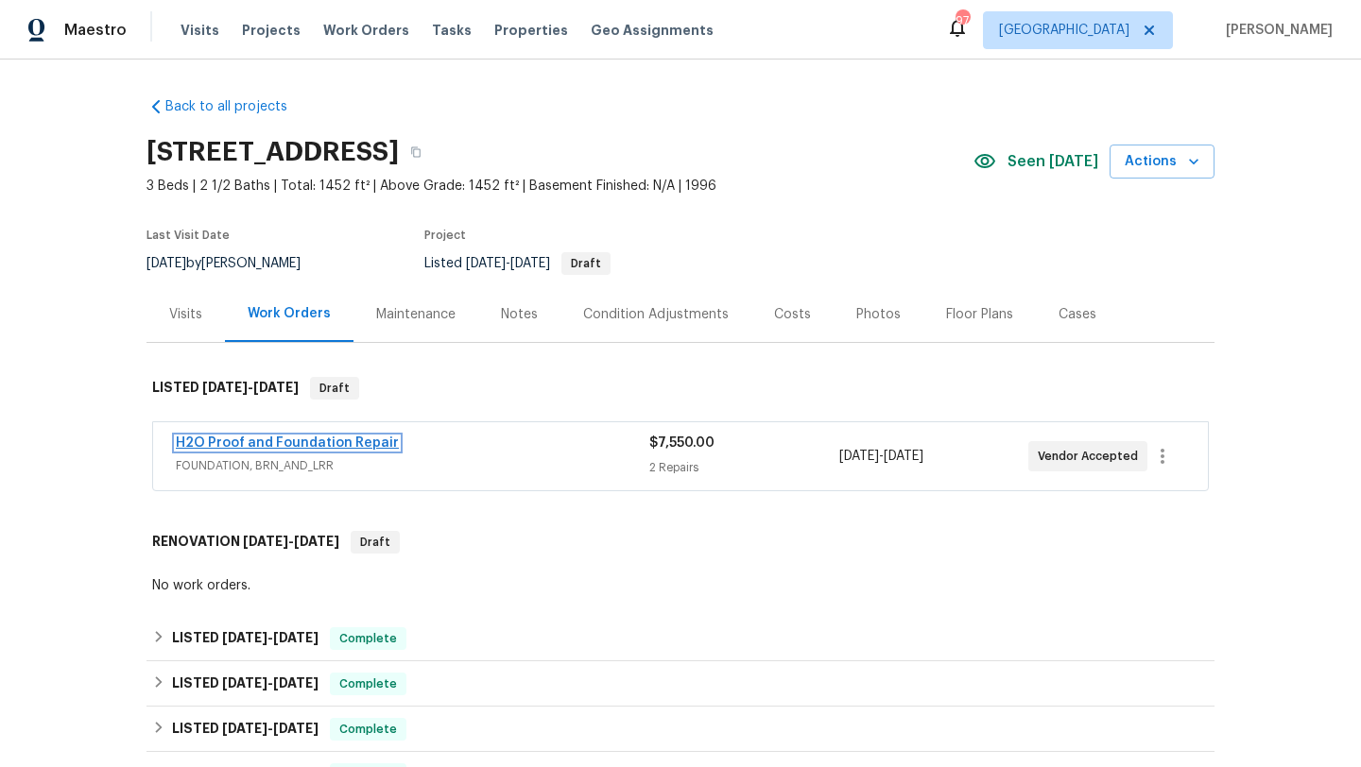
click at [340, 448] on link "H2O Proof and Foundation Repair" at bounding box center [287, 443] width 223 height 13
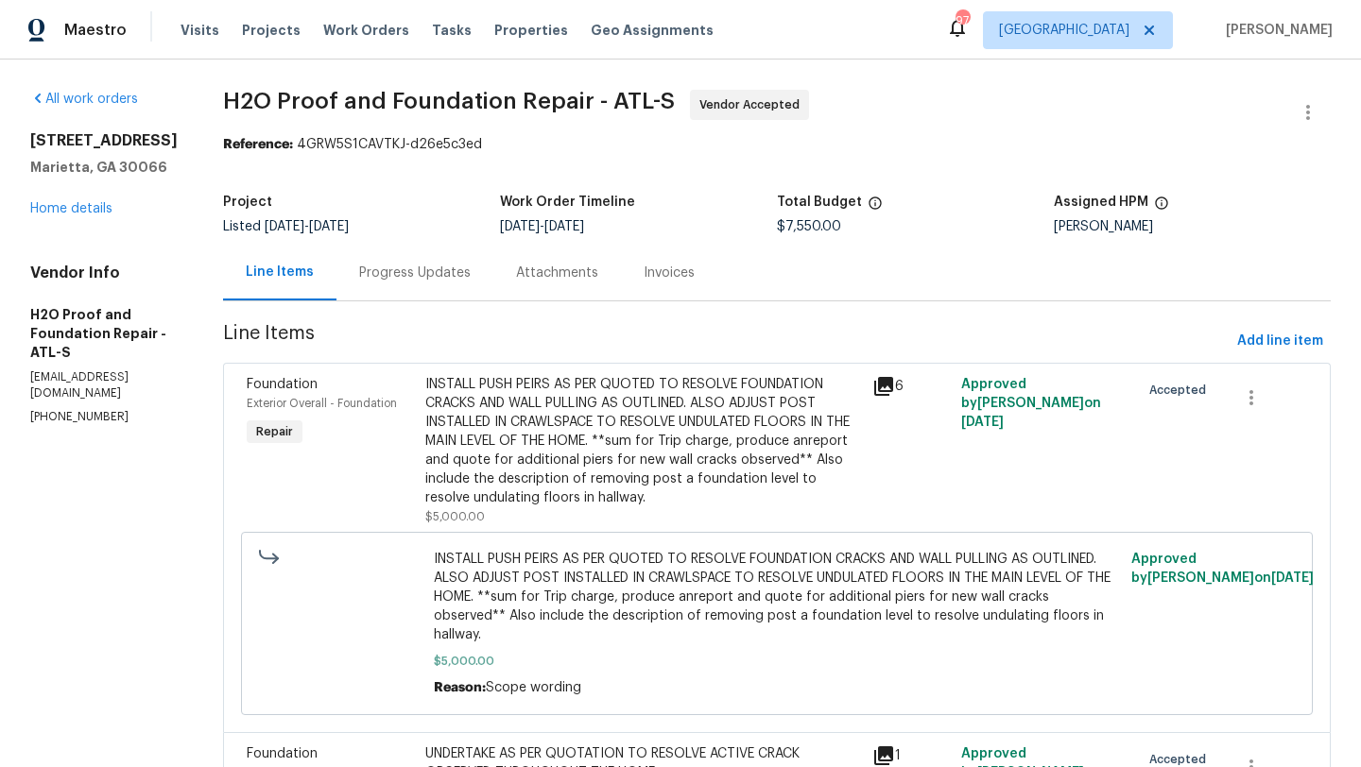
click at [402, 288] on div "Progress Updates" at bounding box center [414, 273] width 157 height 56
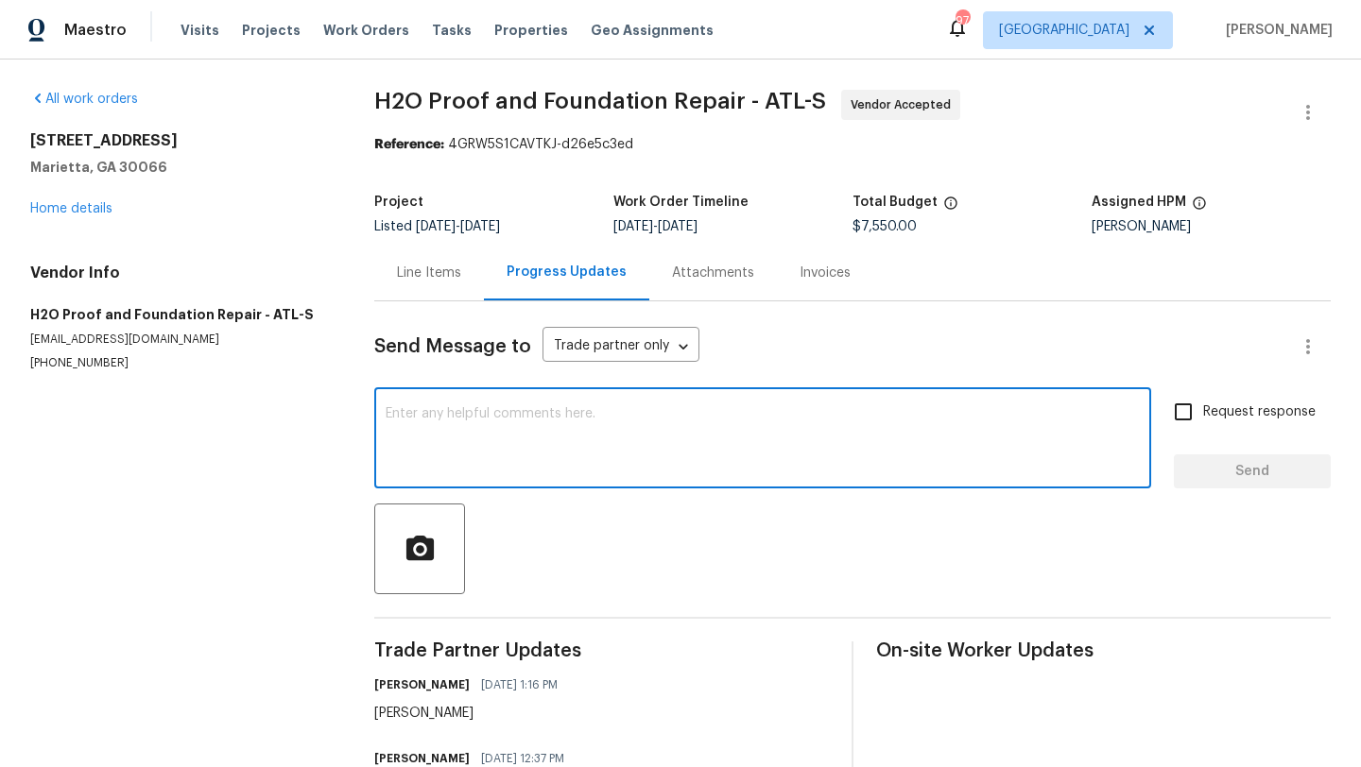
click at [471, 416] on textarea at bounding box center [762, 440] width 754 height 66
type textarea "i"
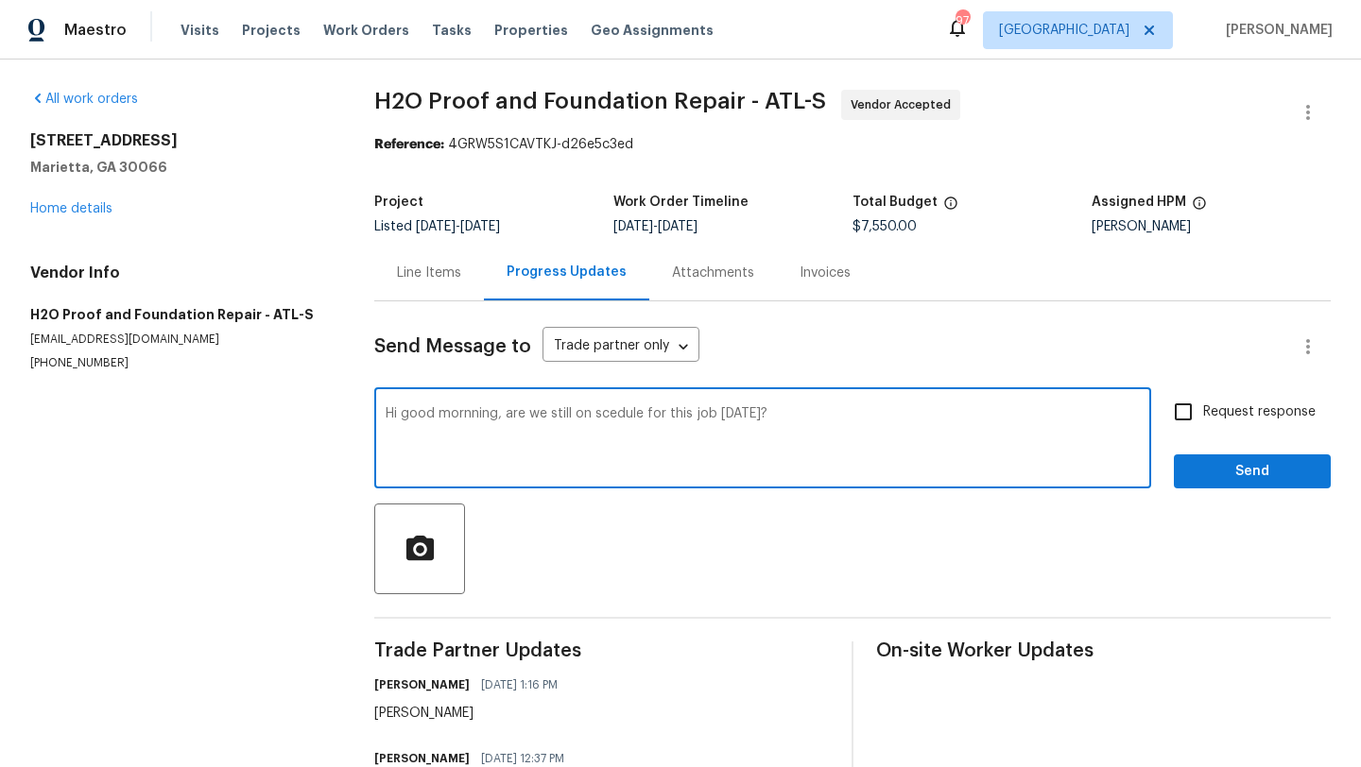
click at [616, 412] on textarea "Hi good mornning, are we still on scedule for this job today?" at bounding box center [762, 440] width 754 height 66
click at [608, 415] on textarea "Hi good mornning, are we still on scedule for this job today?" at bounding box center [762, 440] width 754 height 66
click at [479, 412] on textarea "Hi good mornning, are we still on schedule for this job today?" at bounding box center [762, 440] width 754 height 66
click at [471, 414] on textarea "Hi good mornning, are we still on schedule for this job today?" at bounding box center [762, 440] width 754 height 66
type textarea "Hi good morning, are we still on schedule for this job today?"
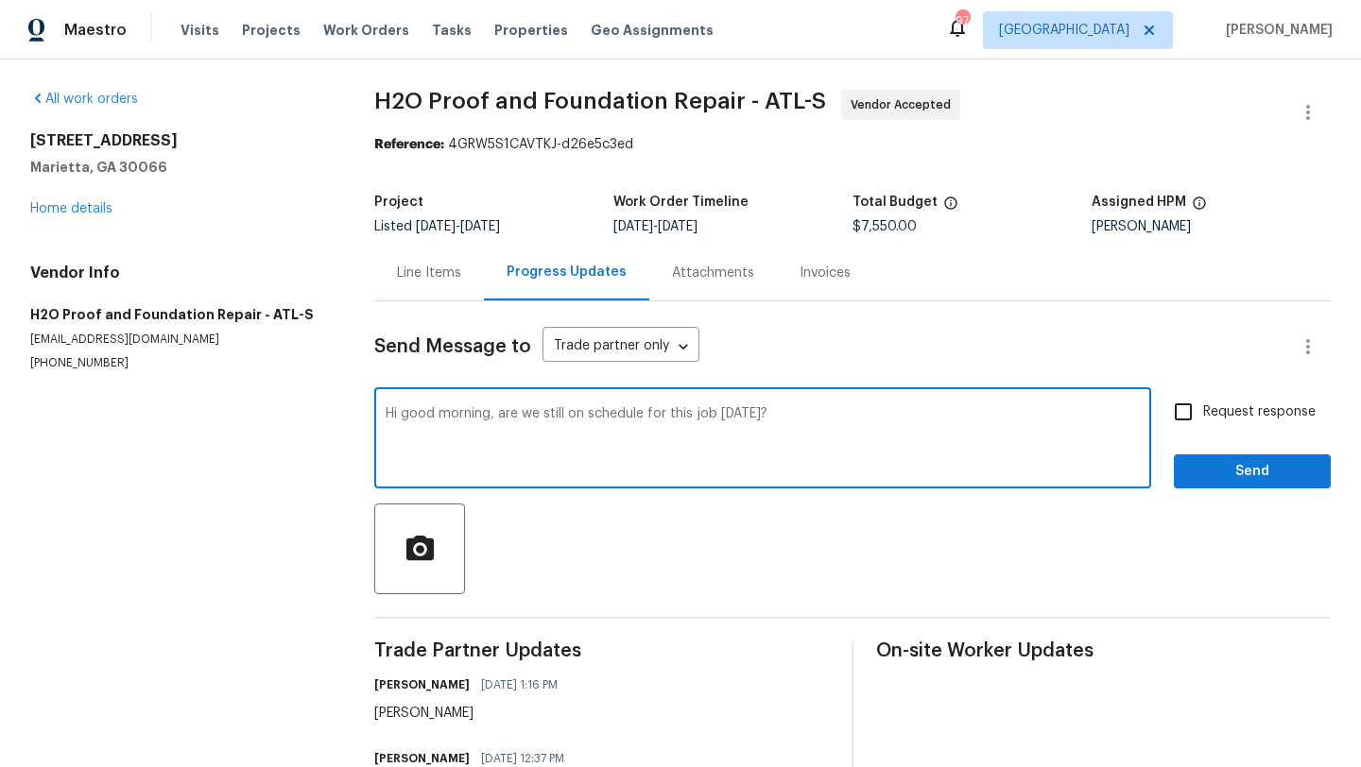
click at [1176, 424] on input "Request response" at bounding box center [1183, 412] width 40 height 40
checkbox input "true"
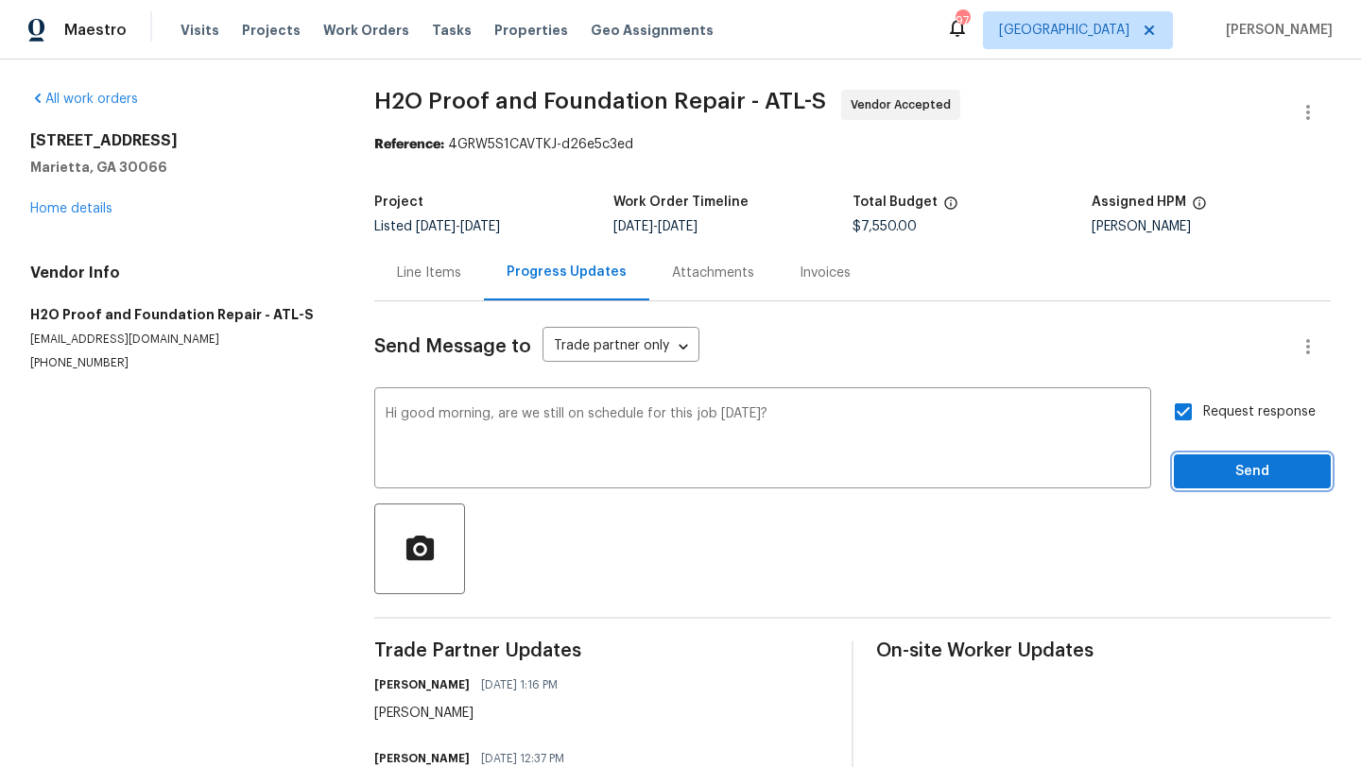
click at [1209, 467] on span "Send" at bounding box center [1252, 472] width 127 height 24
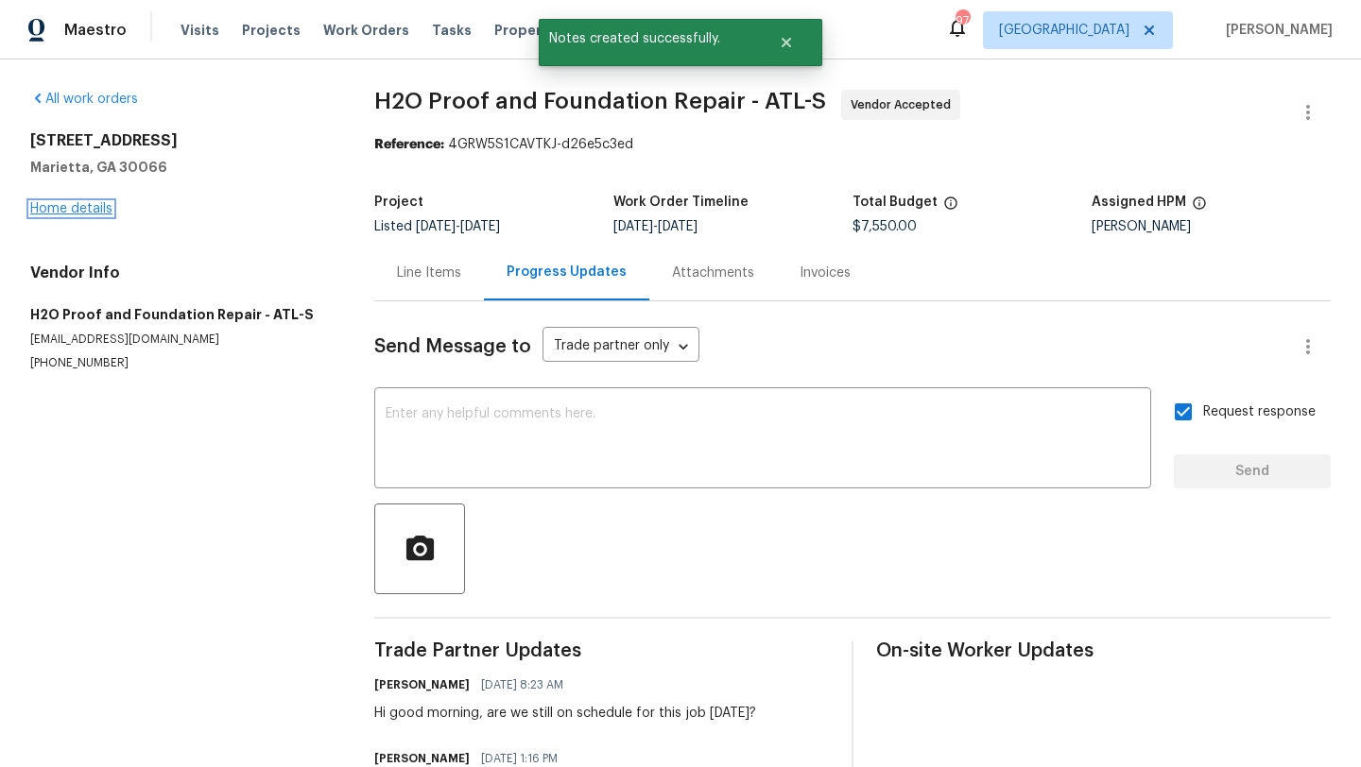
click at [97, 209] on link "Home details" at bounding box center [71, 208] width 82 height 13
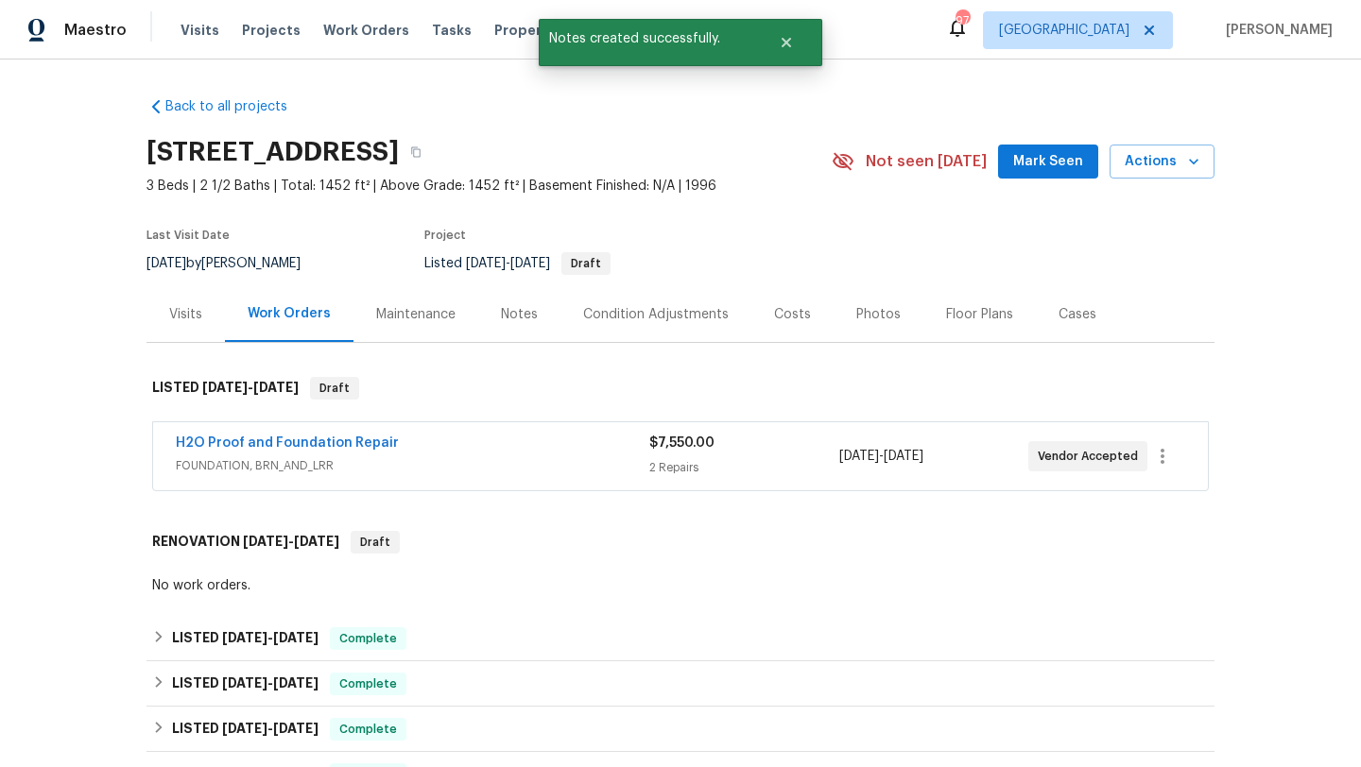
click at [1042, 173] on span "Mark Seen" at bounding box center [1048, 162] width 70 height 24
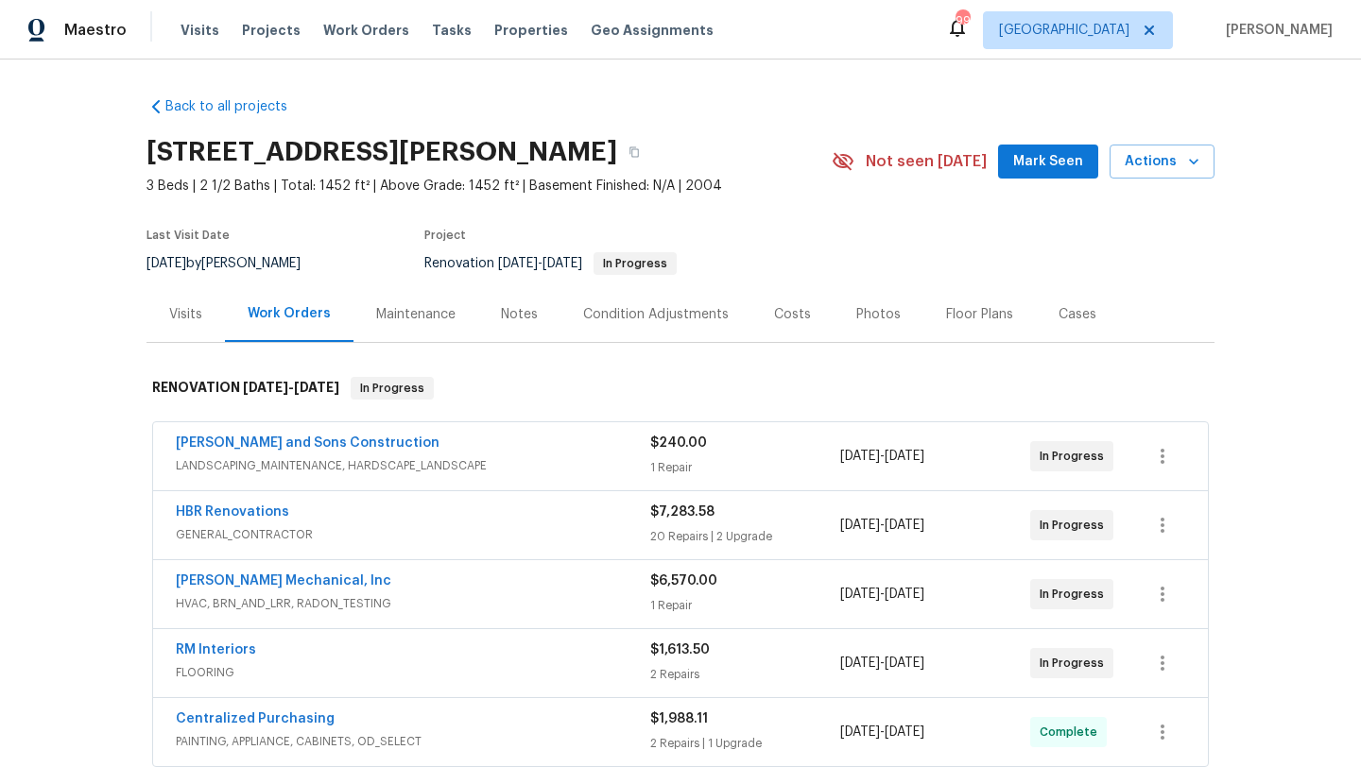
click at [1041, 167] on span "Mark Seen" at bounding box center [1048, 162] width 70 height 24
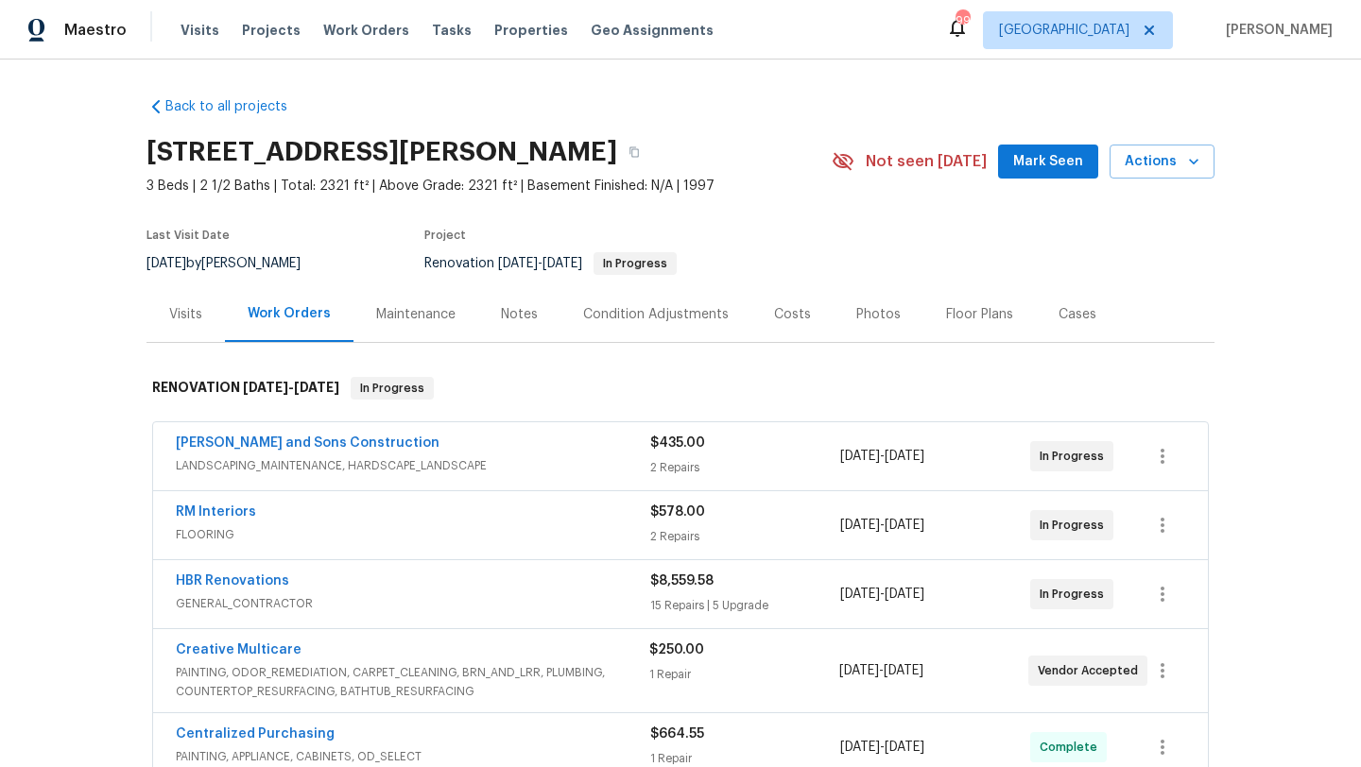
click at [1071, 167] on span "Mark Seen" at bounding box center [1048, 162] width 70 height 24
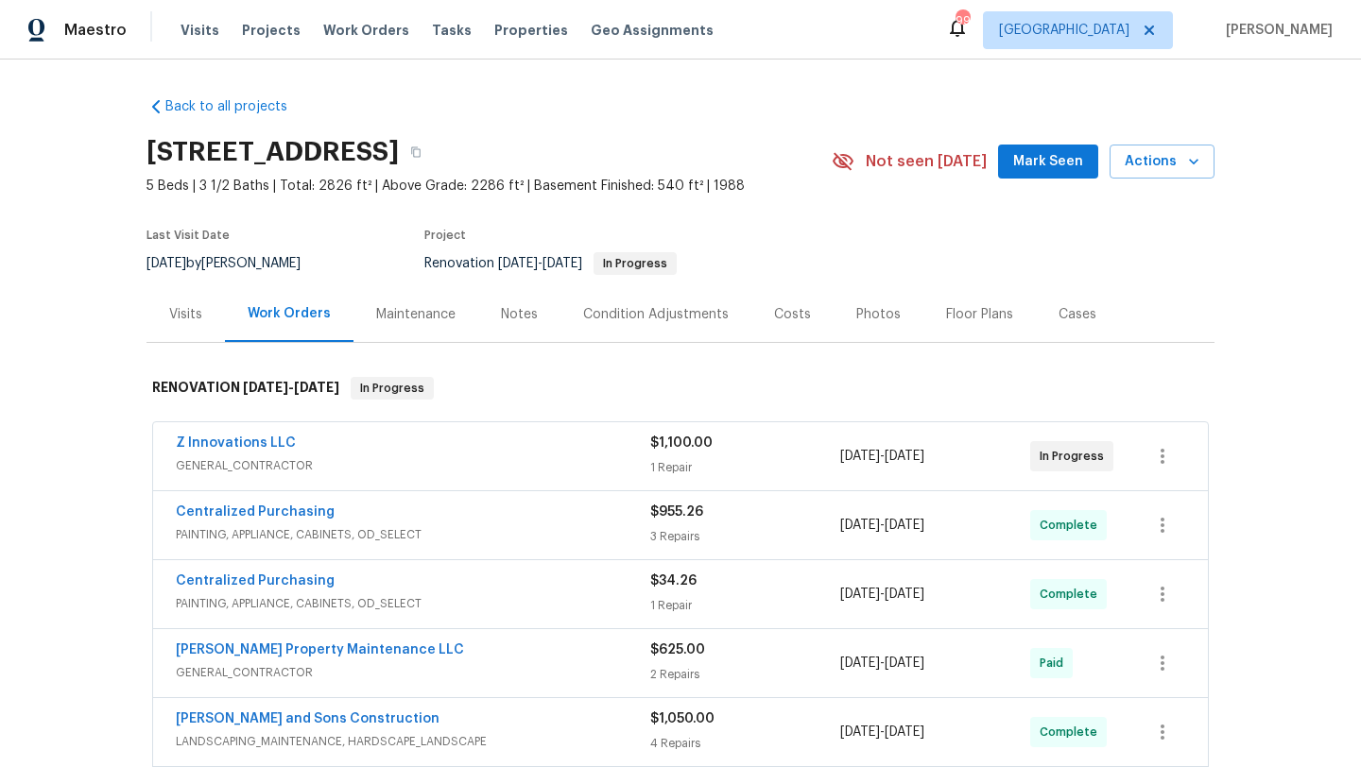
click at [1027, 172] on span "Mark Seen" at bounding box center [1048, 162] width 70 height 24
click at [523, 324] on div "Notes" at bounding box center [519, 314] width 82 height 56
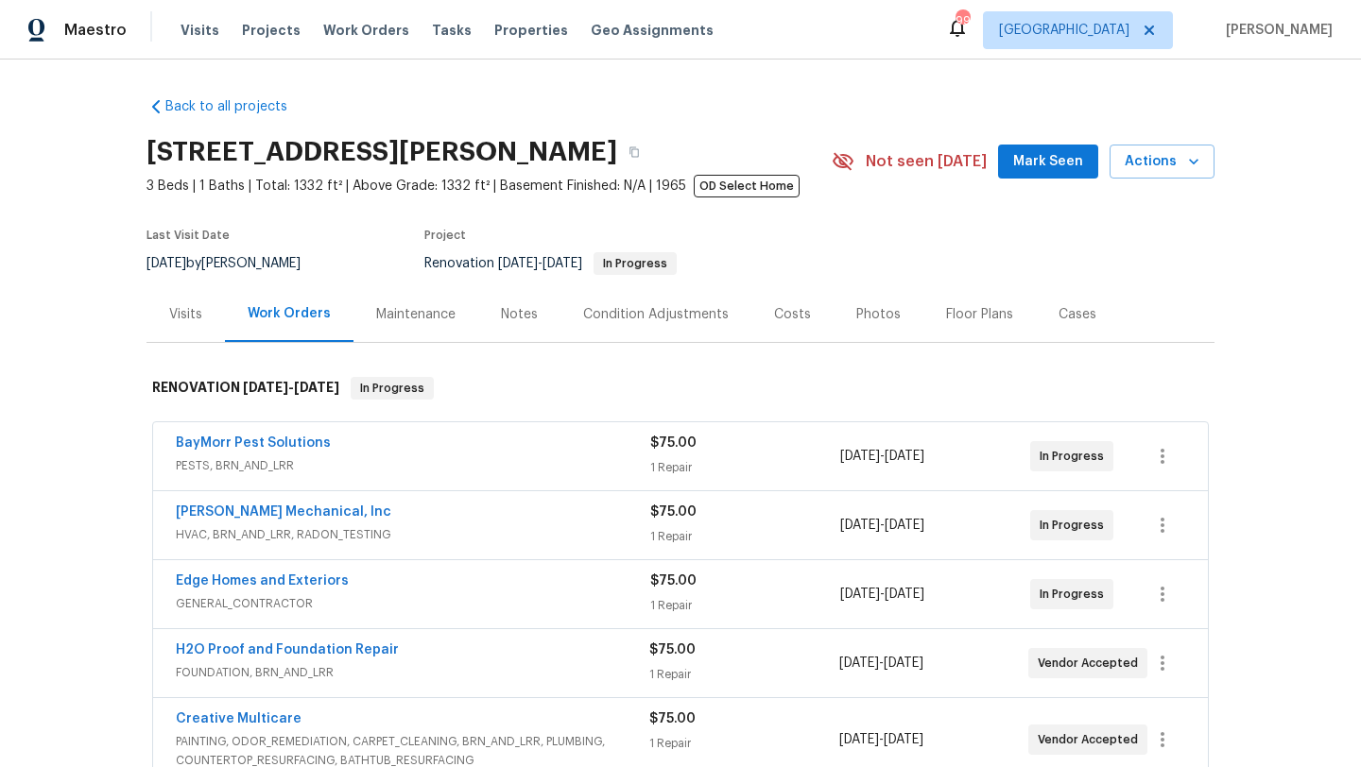
click at [1025, 168] on span "Mark Seen" at bounding box center [1048, 162] width 70 height 24
click at [510, 319] on div "Notes" at bounding box center [519, 314] width 37 height 19
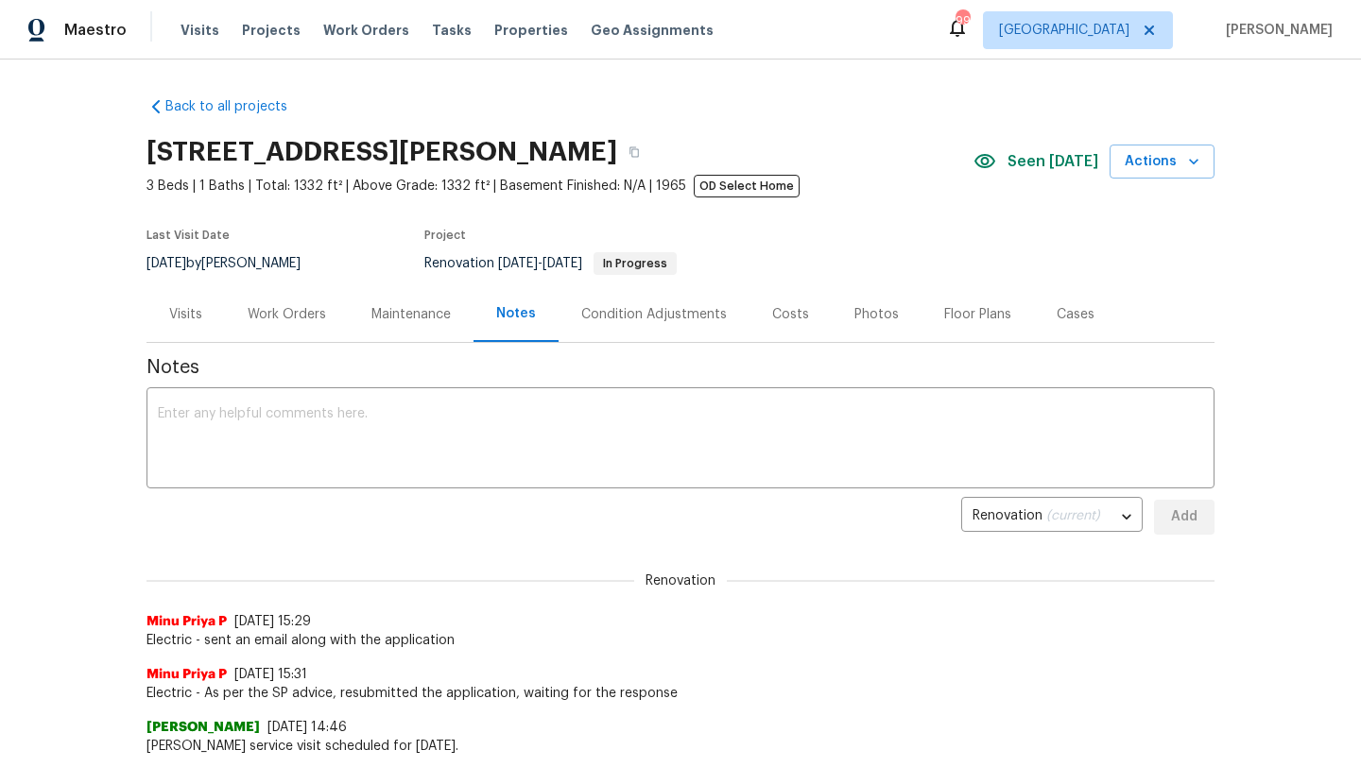
click at [313, 327] on div "Work Orders" at bounding box center [287, 314] width 124 height 56
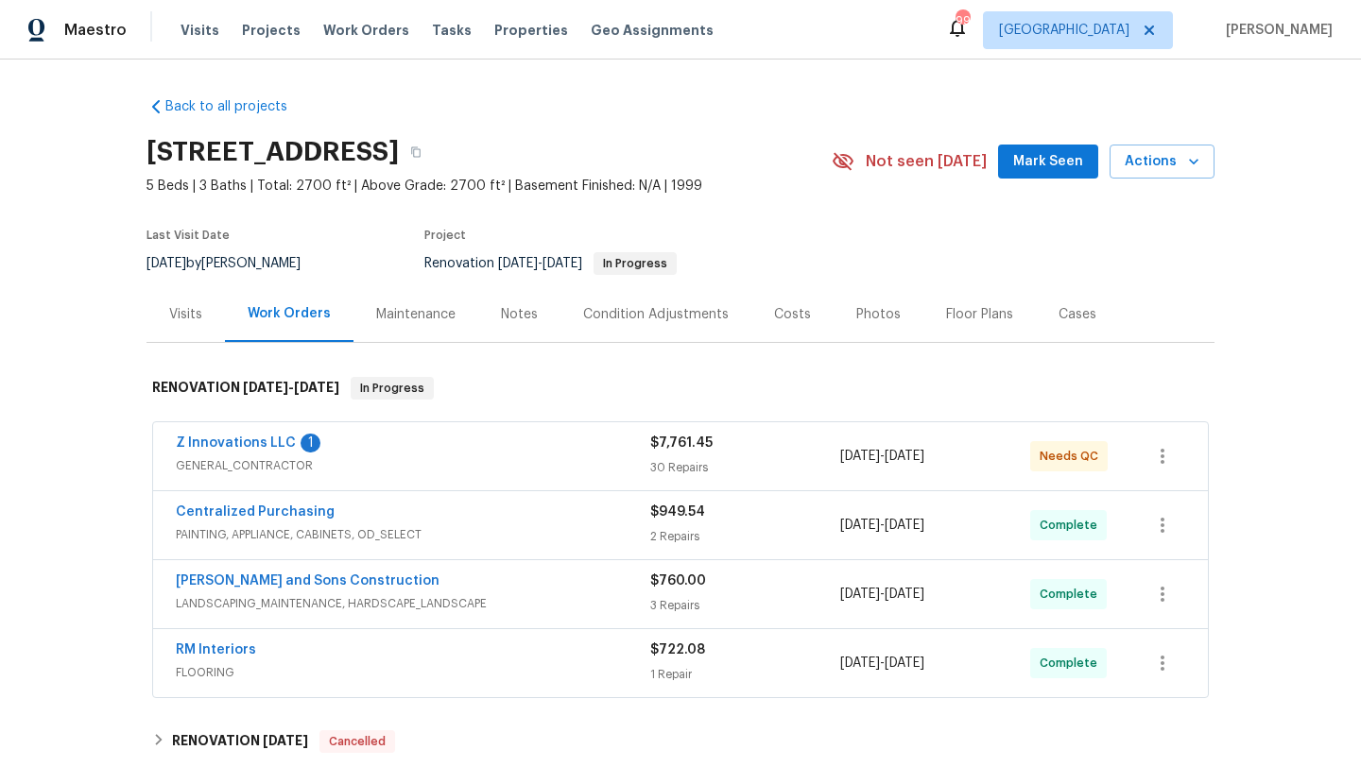
click at [494, 445] on div "Z Innovations LLC 1" at bounding box center [413, 445] width 474 height 23
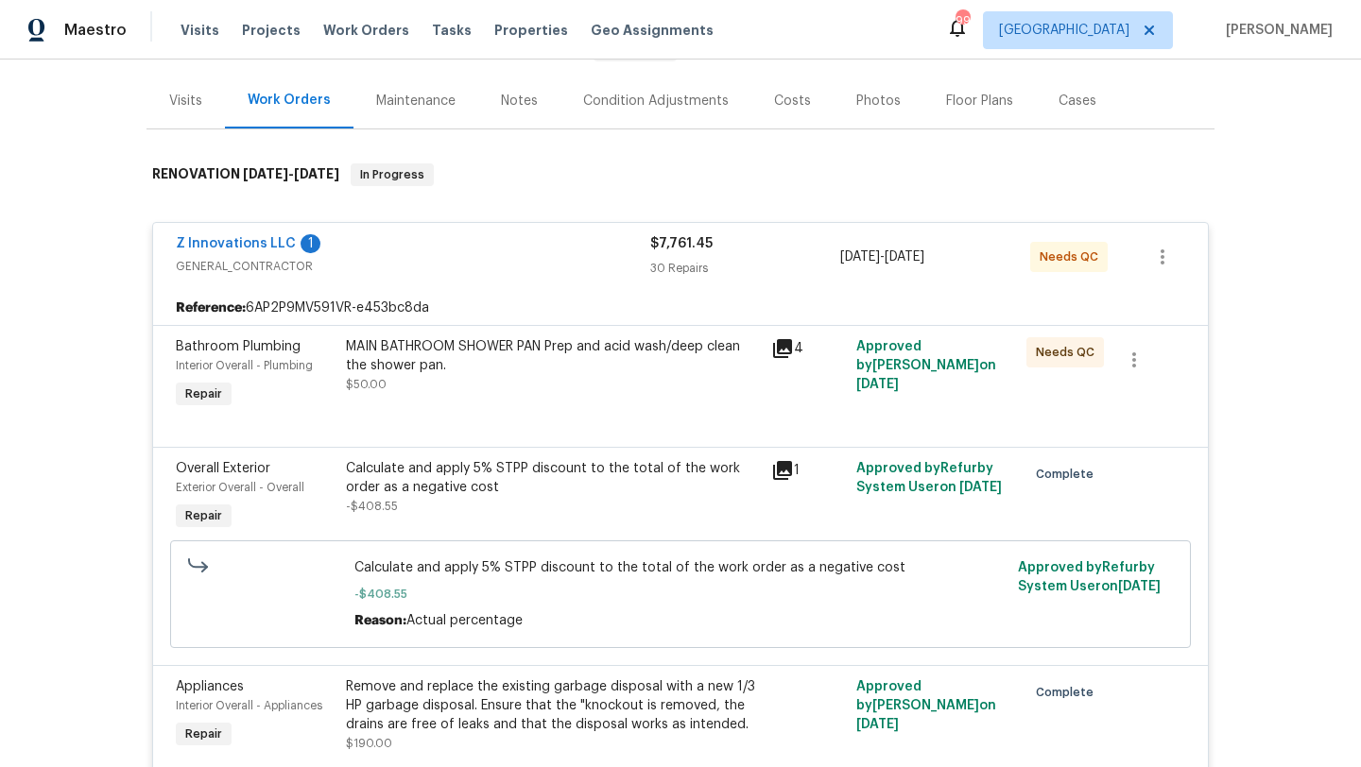
scroll to position [215, 0]
click at [535, 101] on div "Notes" at bounding box center [519, 99] width 82 height 56
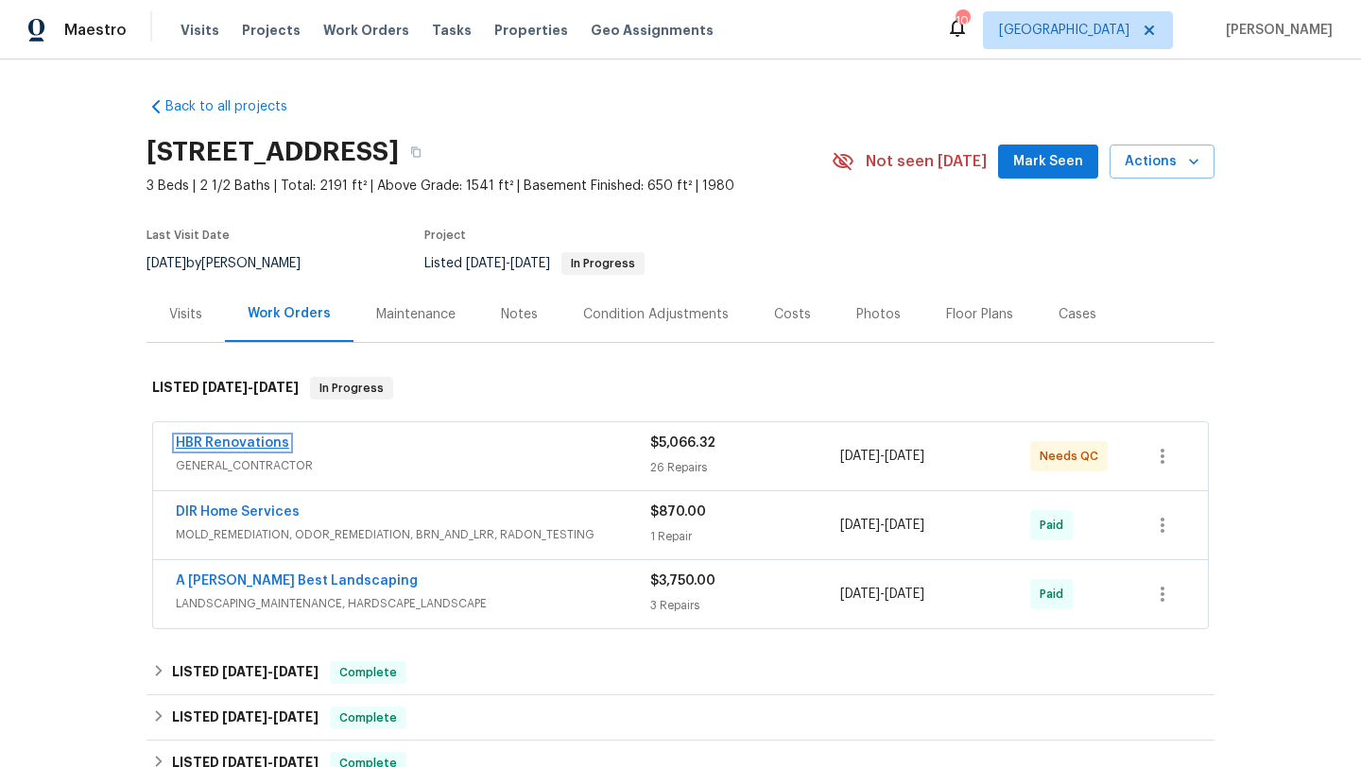
click at [264, 438] on link "HBR Renovations" at bounding box center [232, 443] width 113 height 13
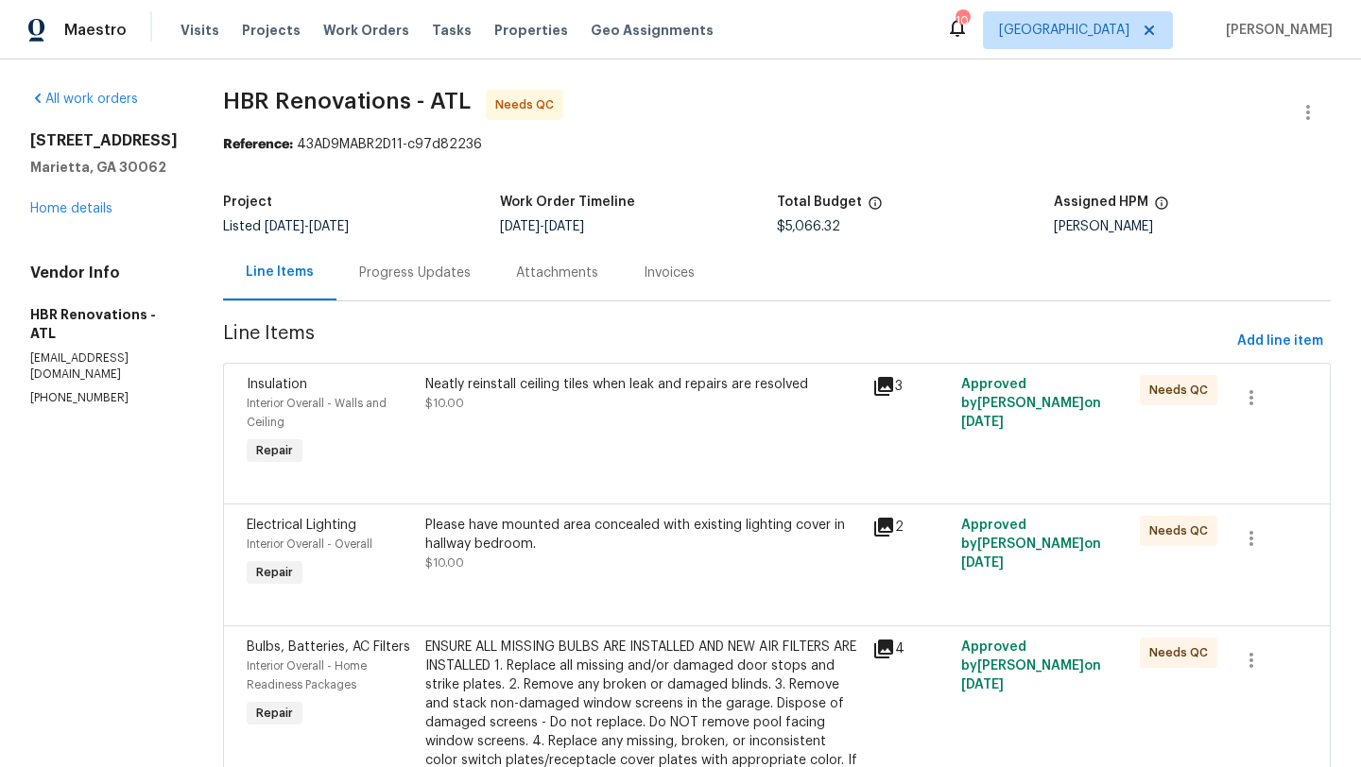
click at [420, 275] on div "Progress Updates" at bounding box center [414, 273] width 111 height 19
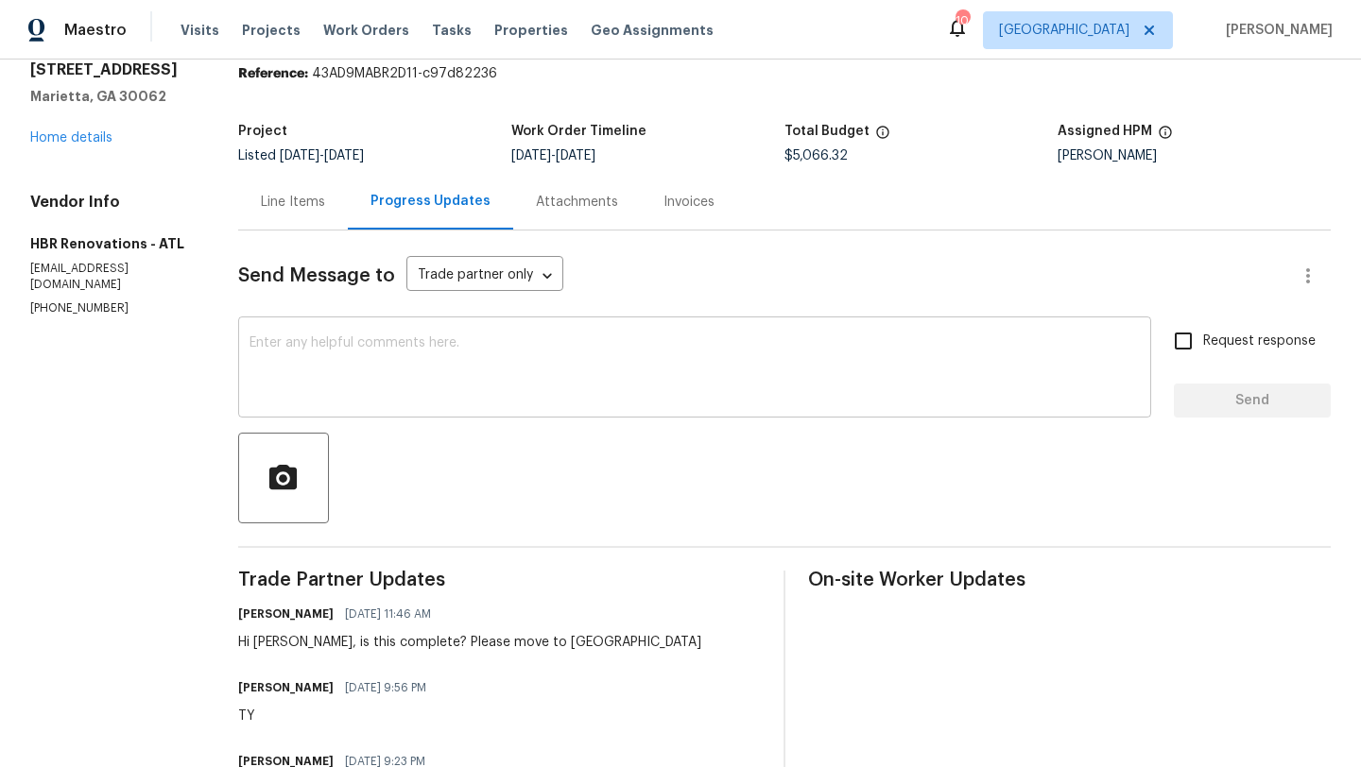
scroll to position [77, 0]
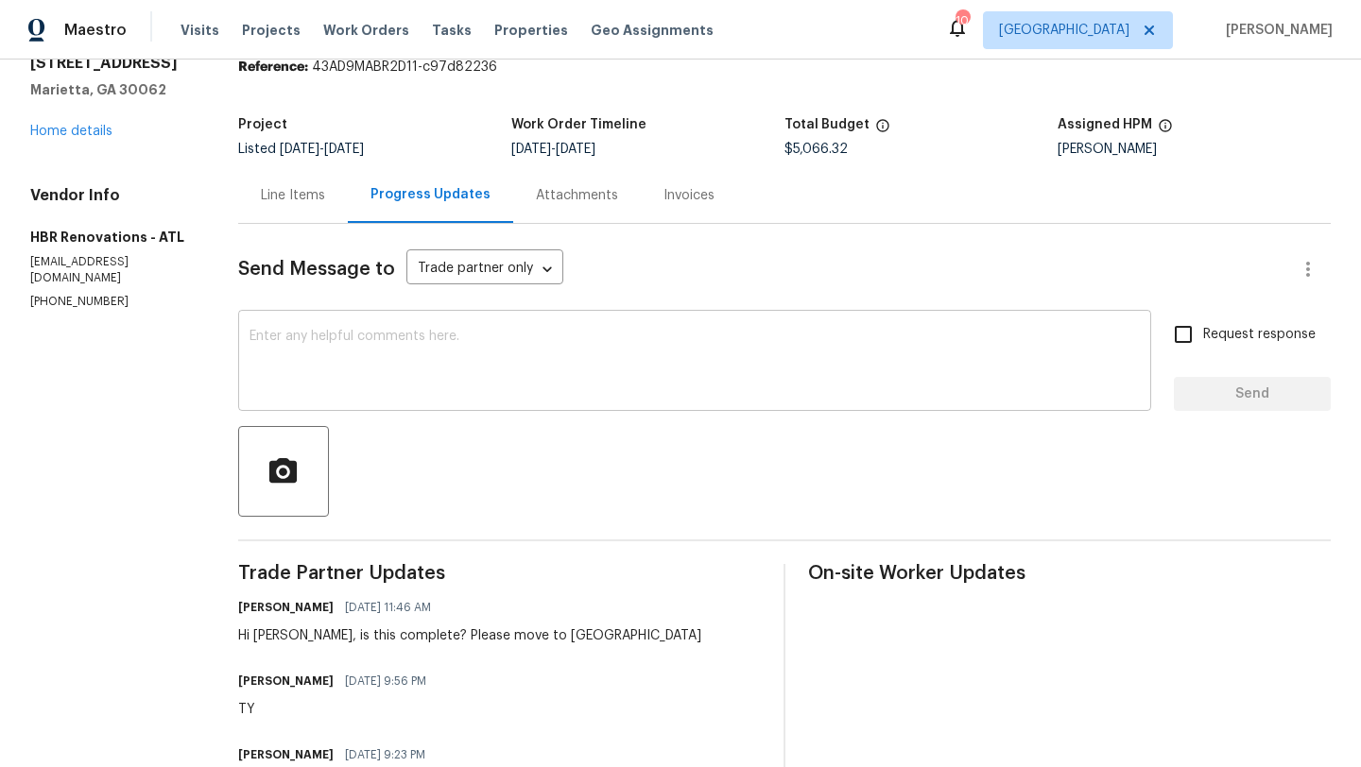
click at [540, 349] on textarea at bounding box center [694, 363] width 890 height 66
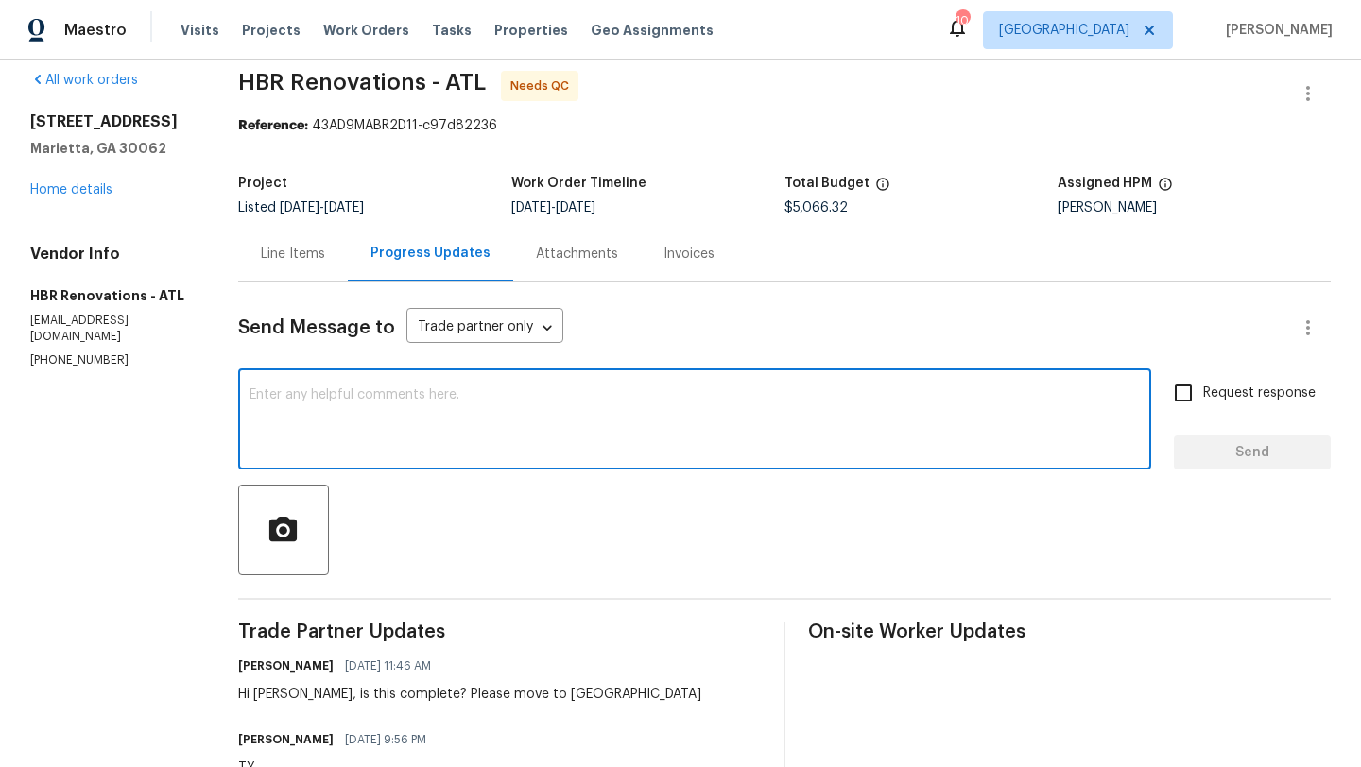
scroll to position [0, 0]
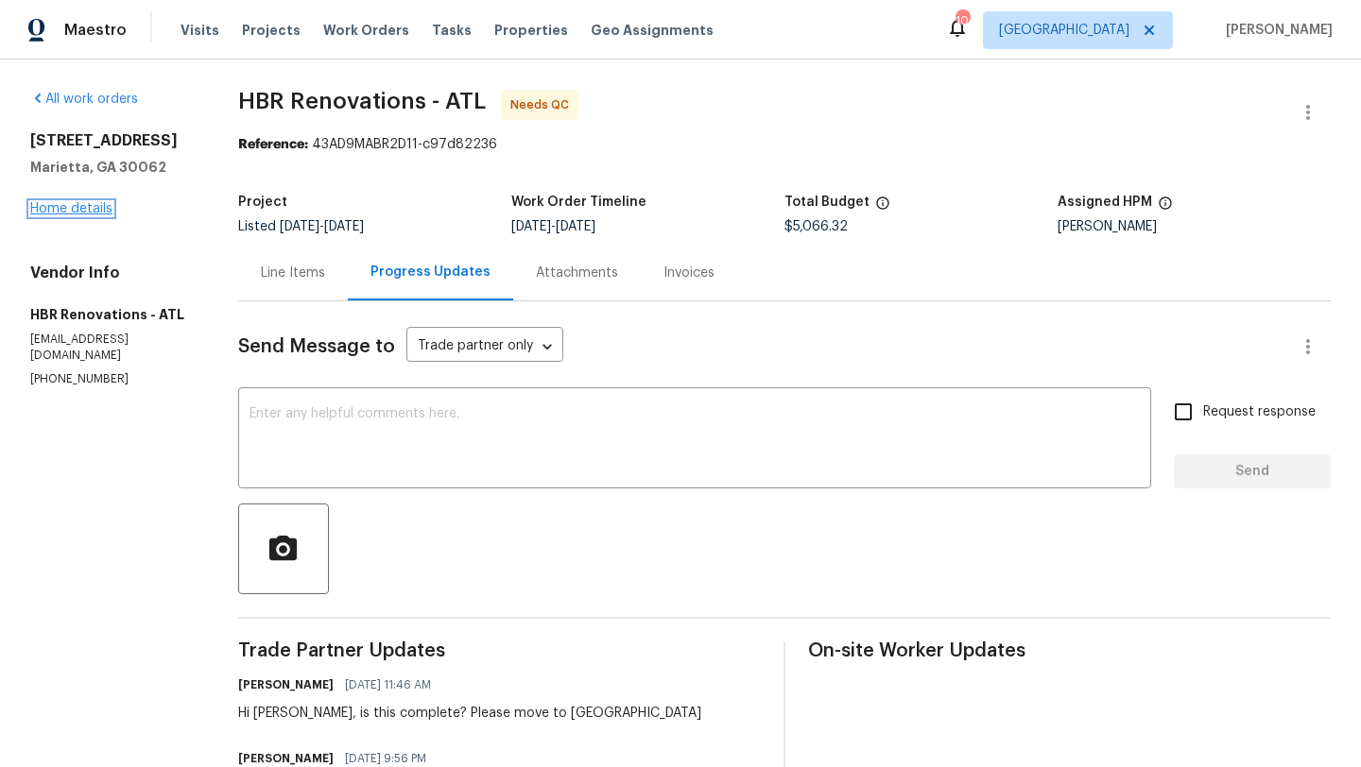
click at [79, 203] on link "Home details" at bounding box center [71, 208] width 82 height 13
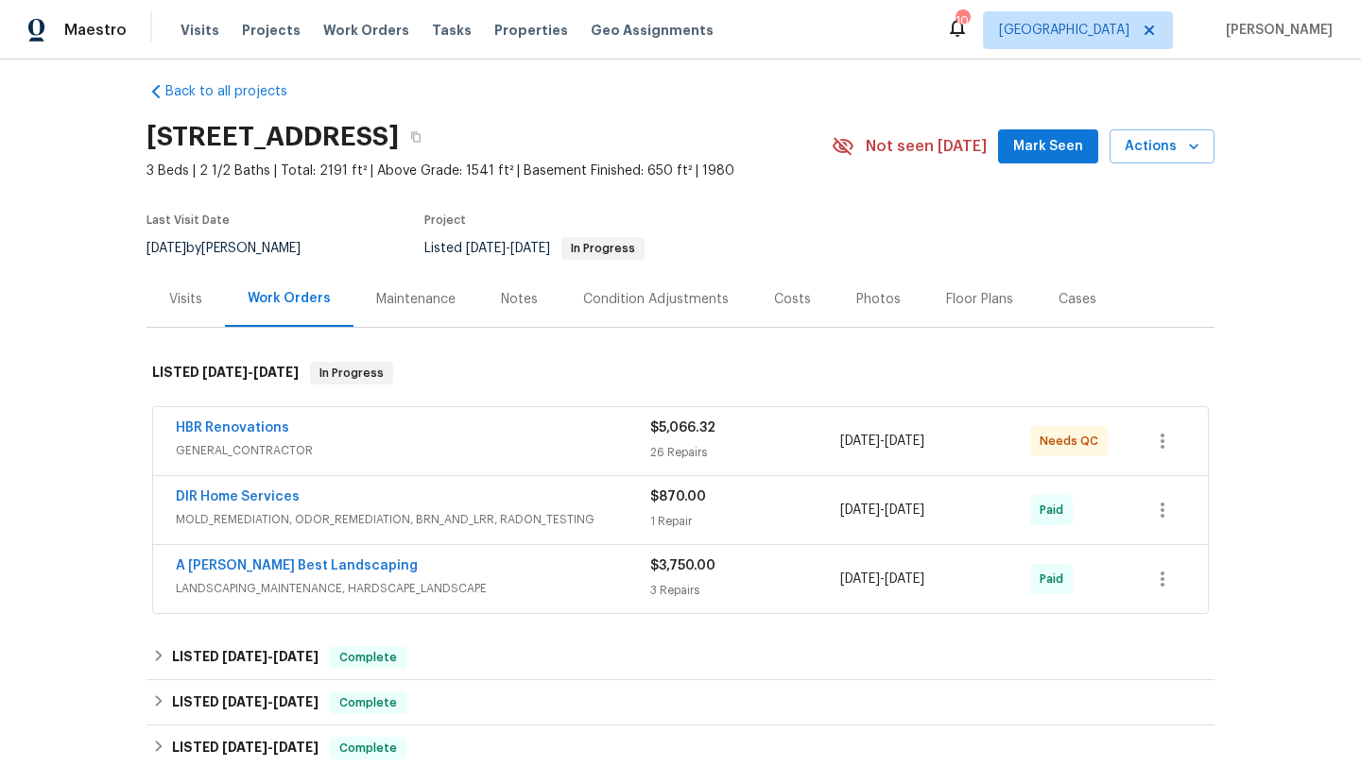
scroll to position [4, 0]
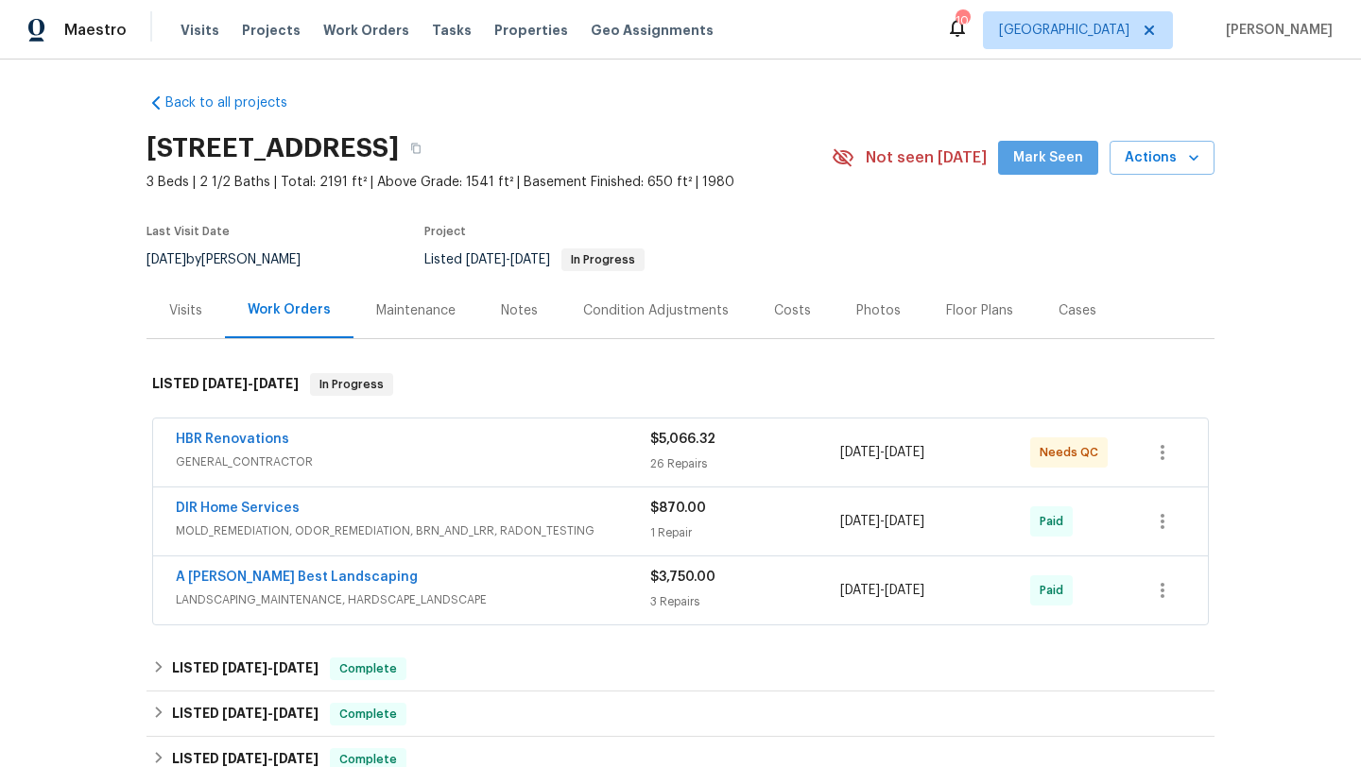
click at [1055, 162] on span "Mark Seen" at bounding box center [1048, 158] width 70 height 24
